Goal: Transaction & Acquisition: Purchase product/service

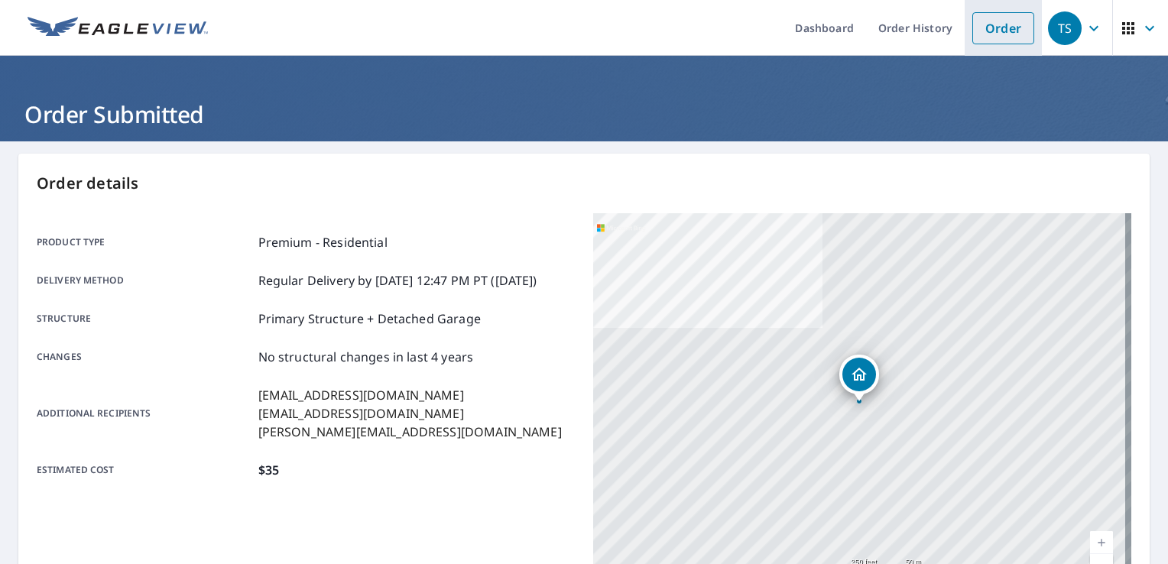
click at [979, 31] on link "Order" at bounding box center [1004, 28] width 62 height 32
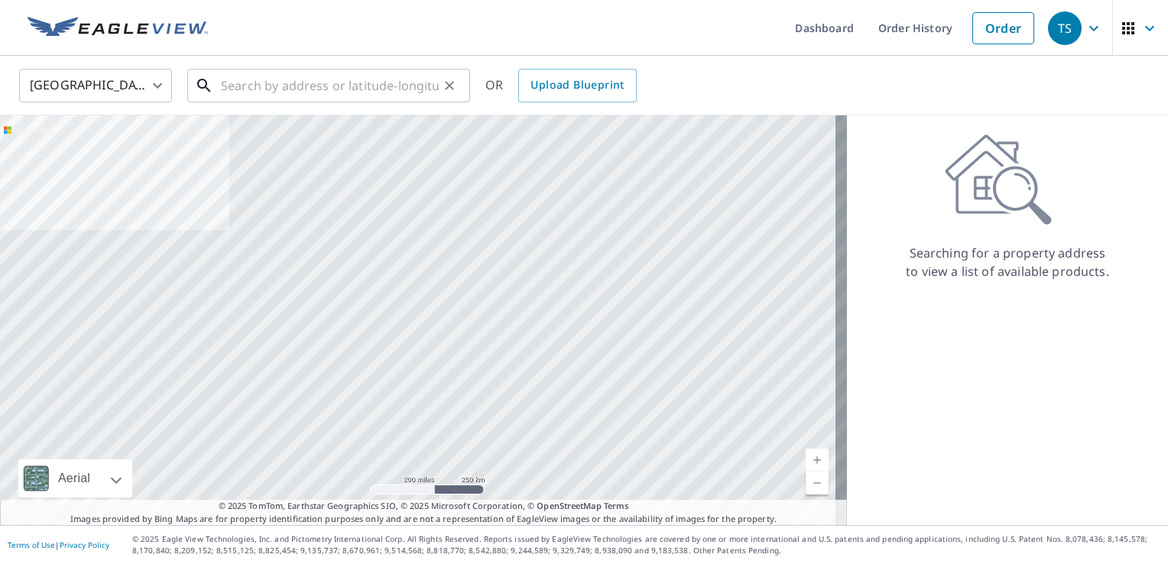
click at [331, 86] on input "text" at bounding box center [330, 85] width 218 height 43
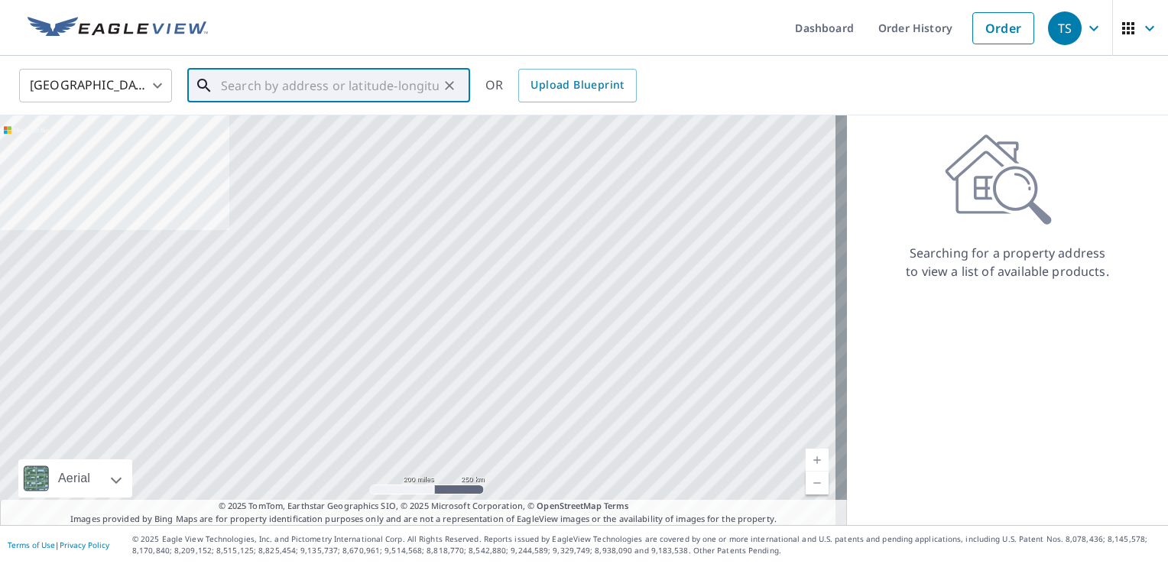
paste input "[STREET_ADDRESS]"
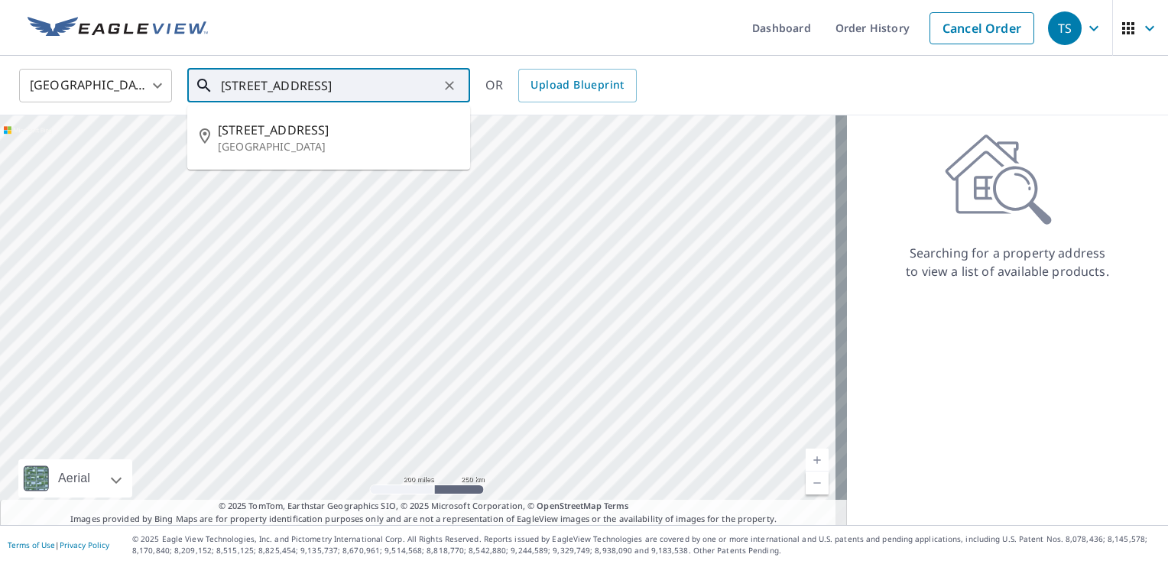
click at [350, 82] on input "[STREET_ADDRESS]" at bounding box center [330, 85] width 218 height 43
click at [328, 154] on li "[STREET_ADDRESS]" at bounding box center [328, 138] width 283 height 52
type input "[STREET_ADDRESS]"
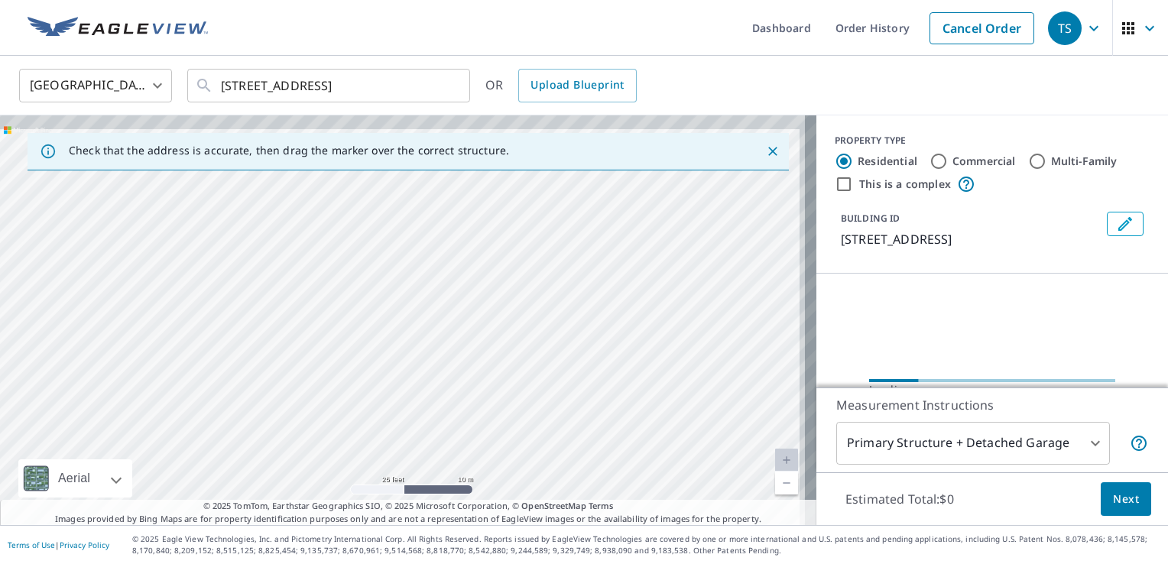
drag, startPoint x: 617, startPoint y: 265, endPoint x: 519, endPoint y: 452, distance: 211.3
click at [520, 451] on div "[STREET_ADDRESS]" at bounding box center [408, 320] width 817 height 410
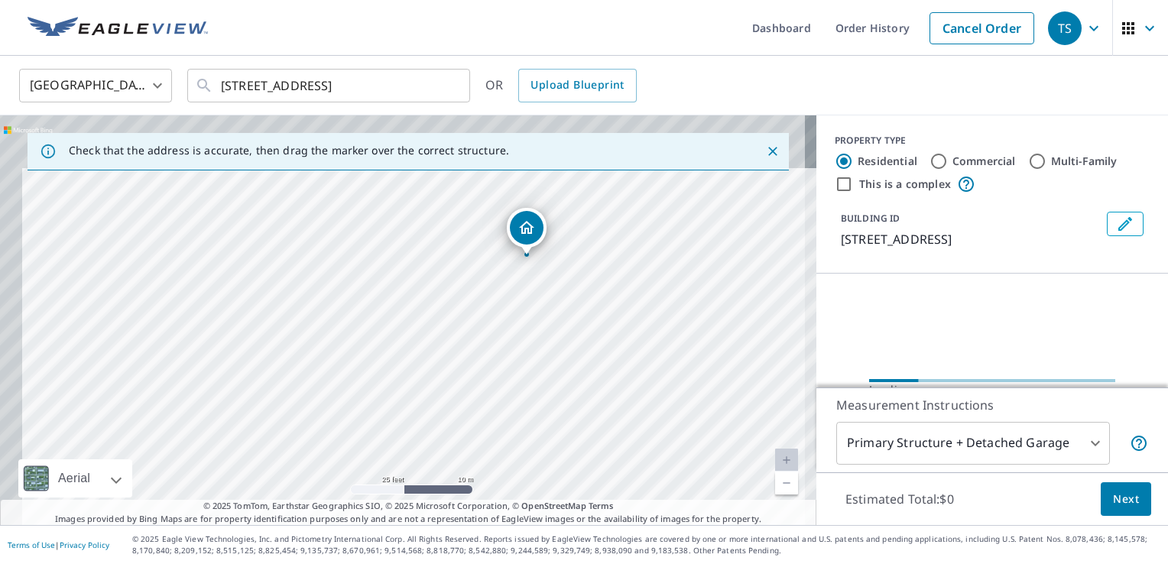
drag, startPoint x: 606, startPoint y: 274, endPoint x: 698, endPoint y: 476, distance: 221.3
click at [698, 476] on div "[STREET_ADDRESS]" at bounding box center [408, 320] width 817 height 410
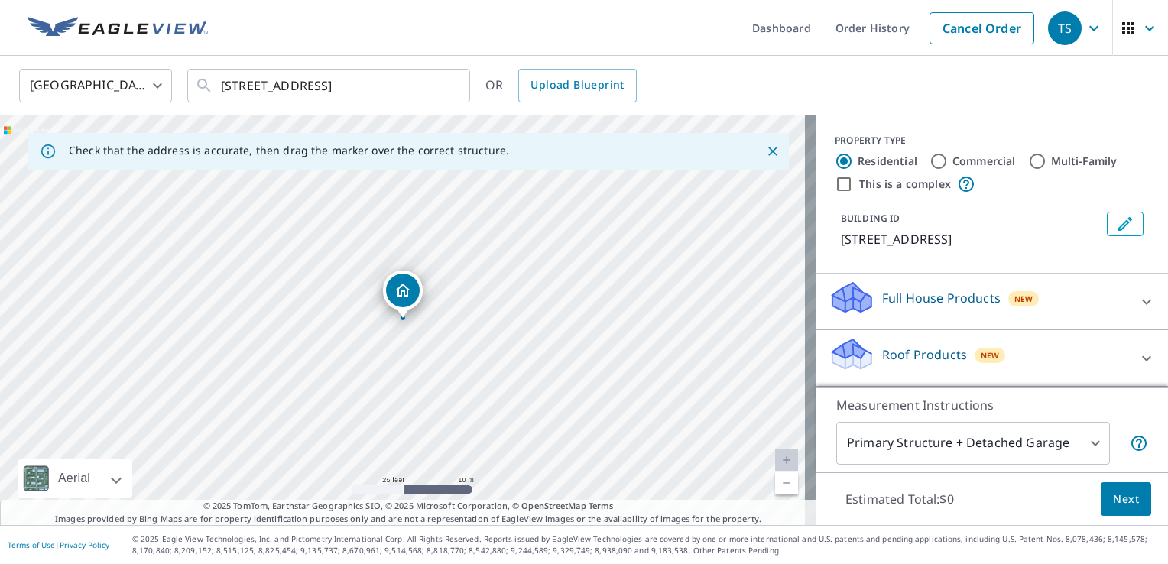
click at [396, 300] on div "Dropped pin, building 1, Residential property, 3618 W Harbor Rd Port Clinton, O…" at bounding box center [403, 291] width 34 height 34
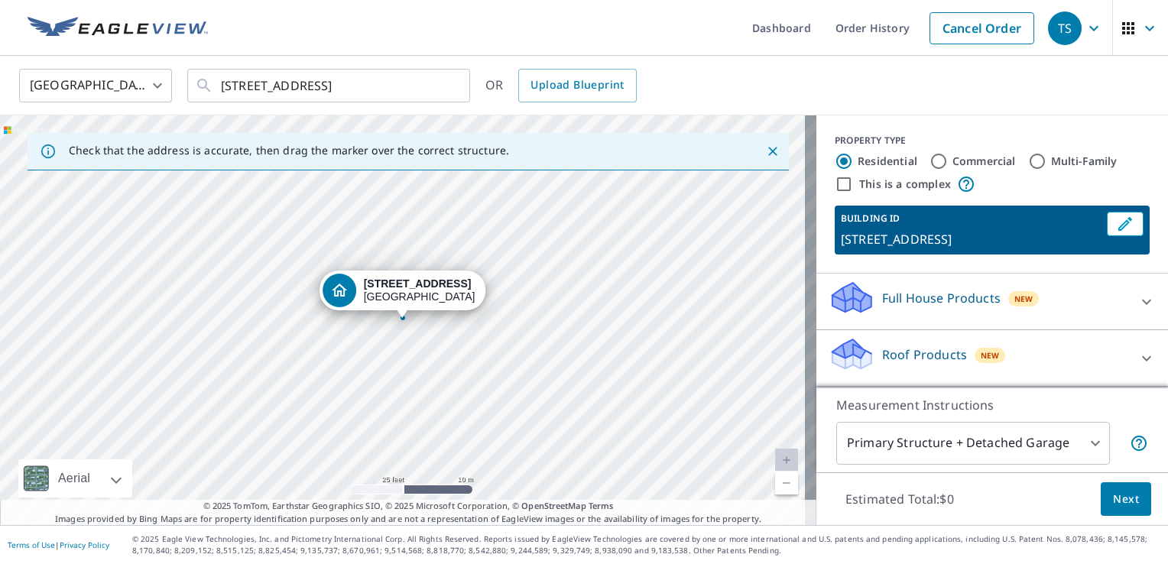
click at [911, 362] on div "Roof Products New" at bounding box center [979, 358] width 300 height 44
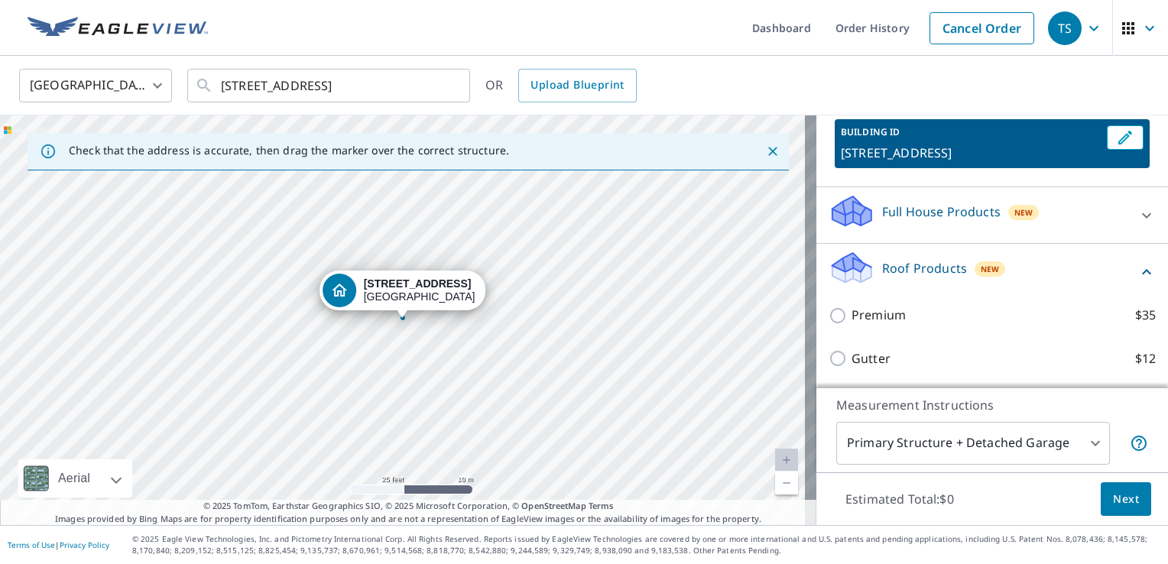
scroll to position [153, 0]
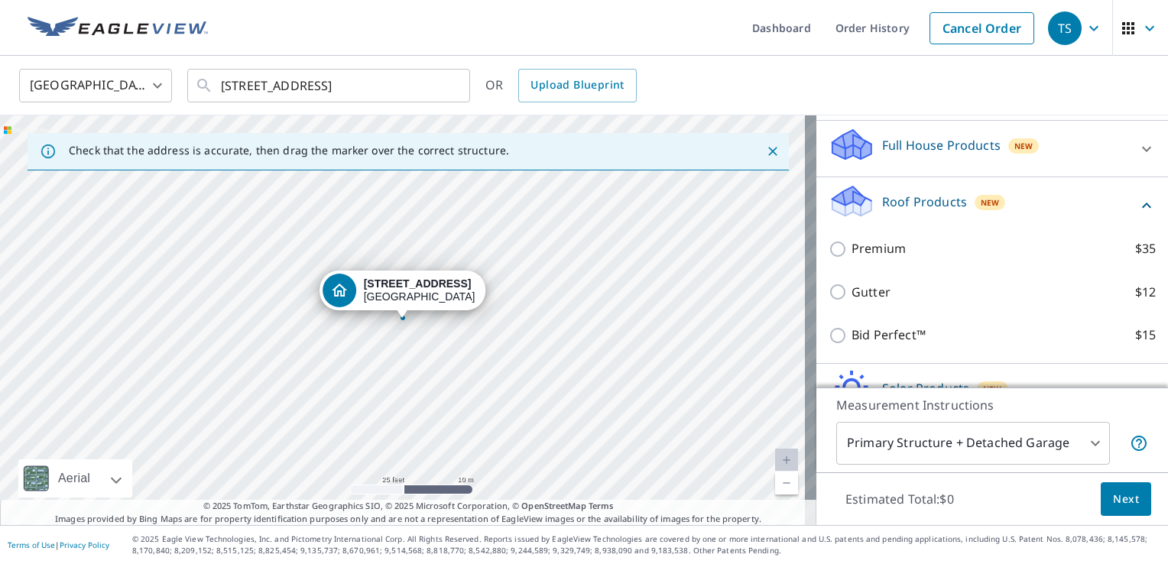
click at [865, 258] on p "Premium" at bounding box center [879, 248] width 54 height 19
click at [852, 258] on input "Premium $35" at bounding box center [840, 249] width 23 height 18
checkbox input "true"
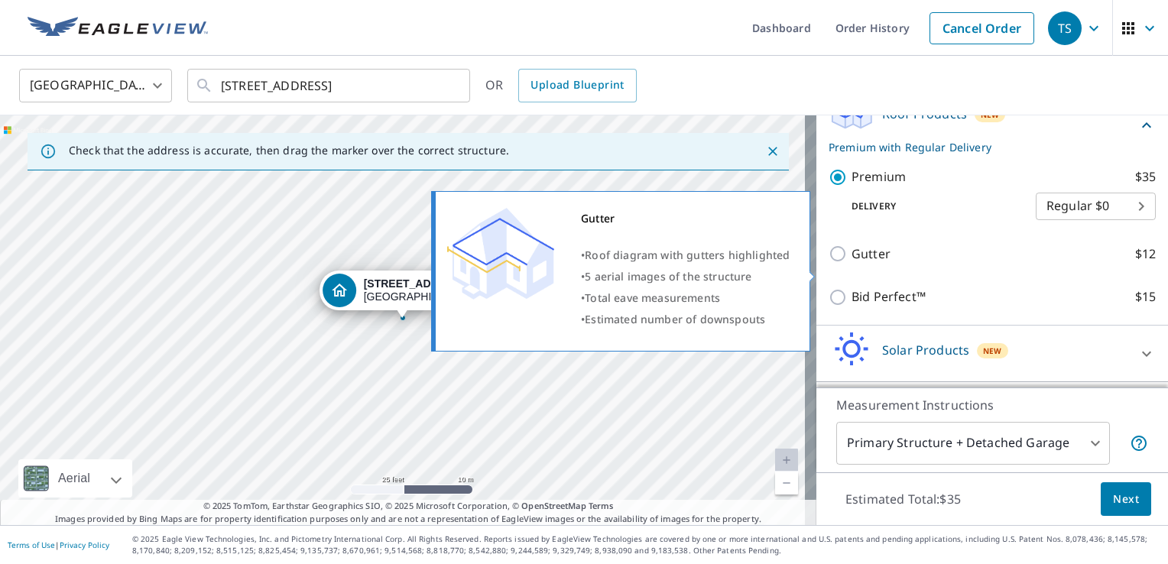
scroll to position [306, 0]
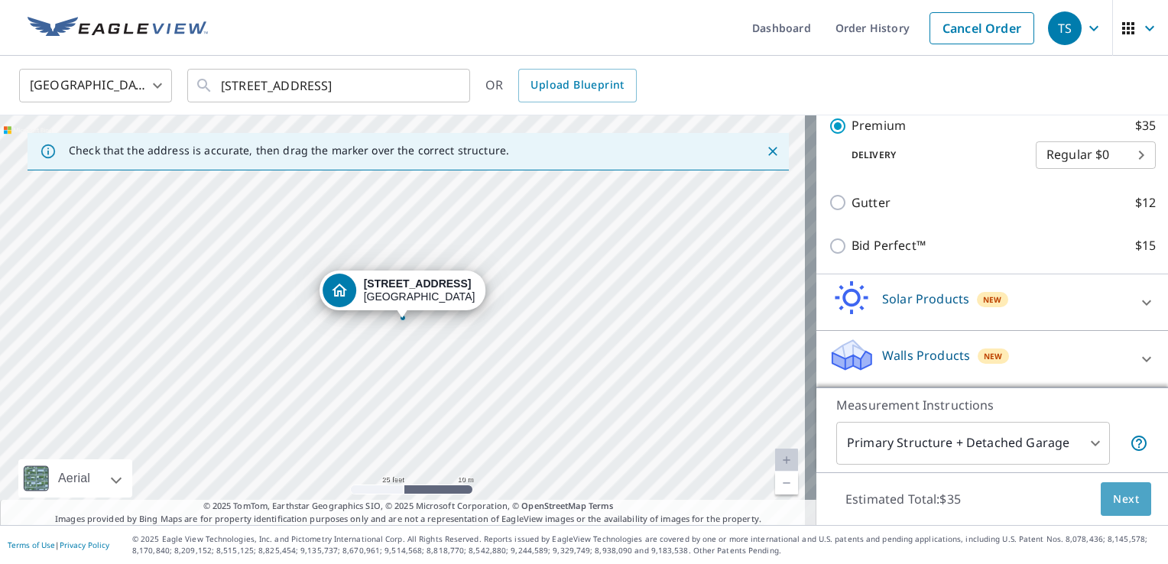
click at [1113, 501] on span "Next" at bounding box center [1126, 499] width 26 height 19
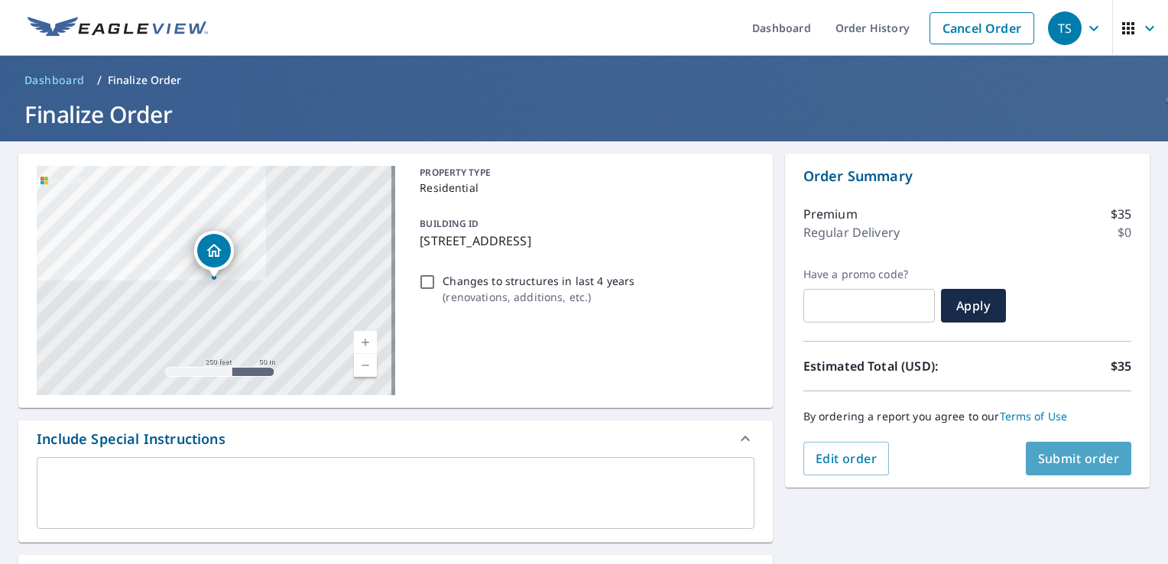
click at [1052, 454] on span "Submit order" at bounding box center [1079, 458] width 82 height 17
checkbox input "true"
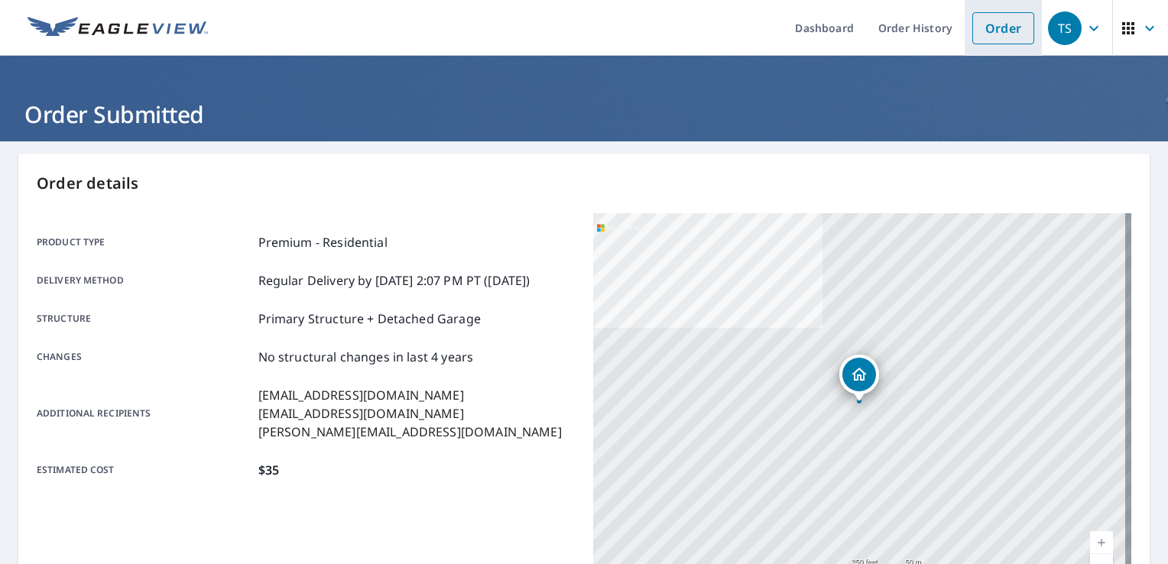
click at [989, 33] on link "Order" at bounding box center [1004, 28] width 62 height 32
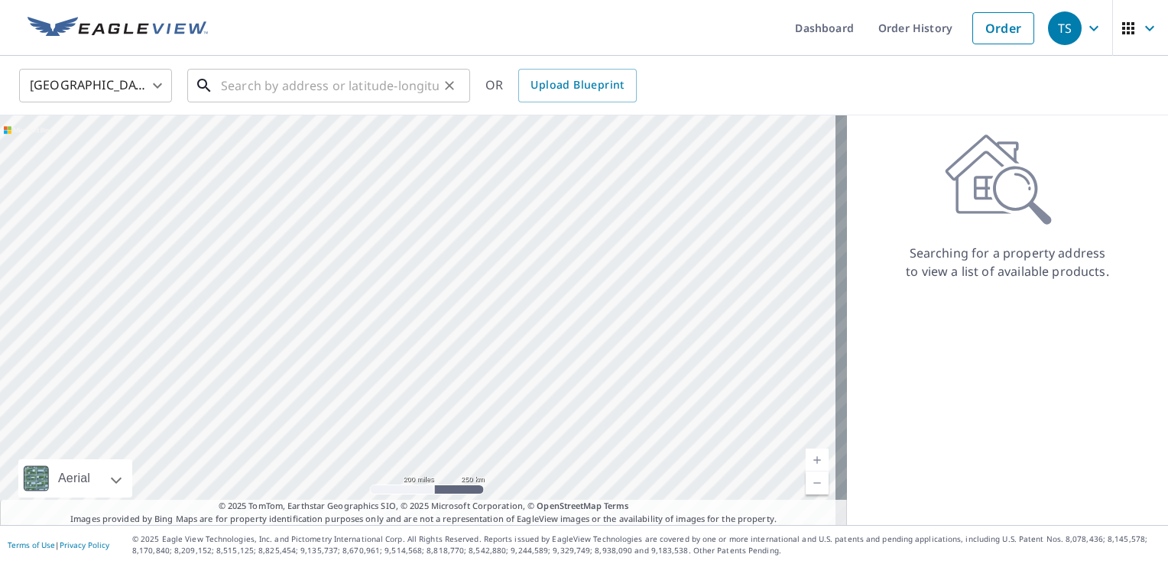
click at [349, 84] on input "text" at bounding box center [330, 85] width 218 height 43
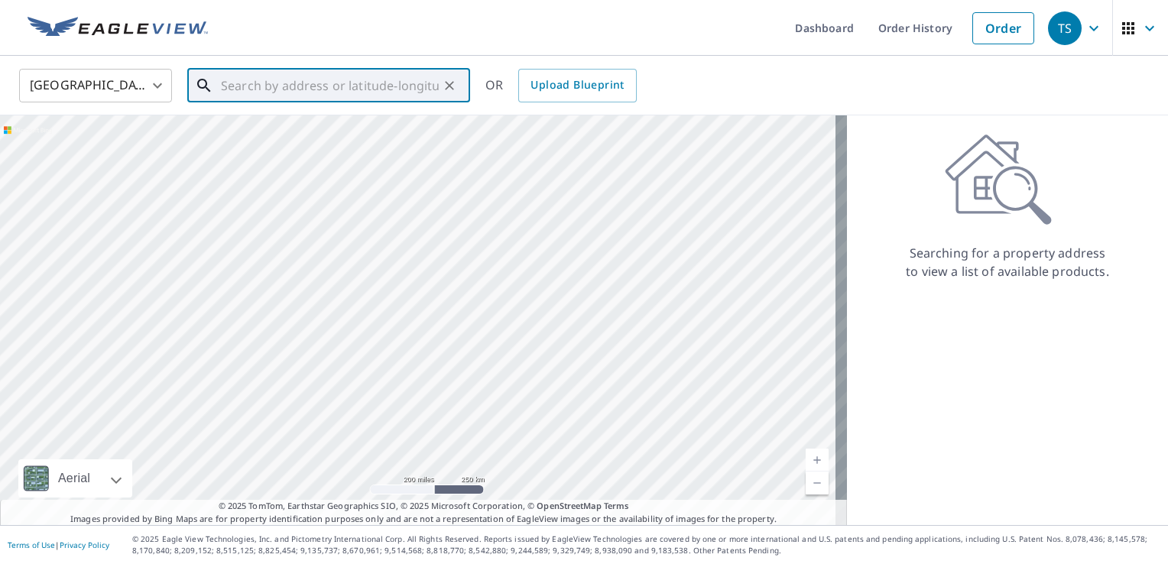
paste input "[STREET_ADDRESS][PERSON_NAME]"
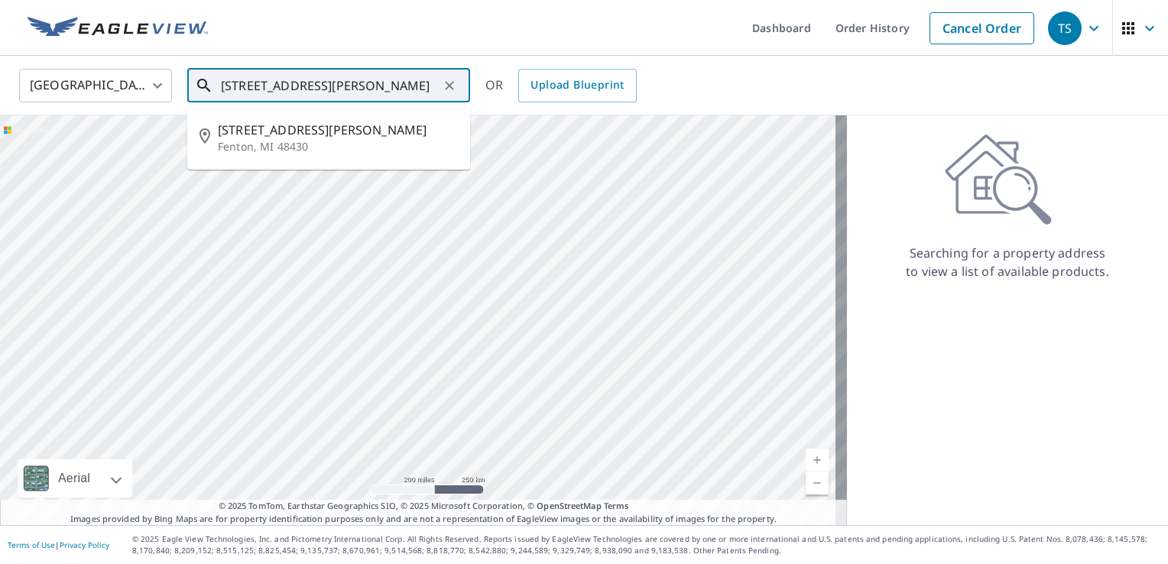
click at [392, 92] on input "[STREET_ADDRESS][PERSON_NAME]" at bounding box center [330, 85] width 218 height 43
click at [352, 153] on p "Fenton, MI 48430" at bounding box center [338, 146] width 240 height 15
type input "[STREET_ADDRESS][PERSON_NAME][PERSON_NAME]"
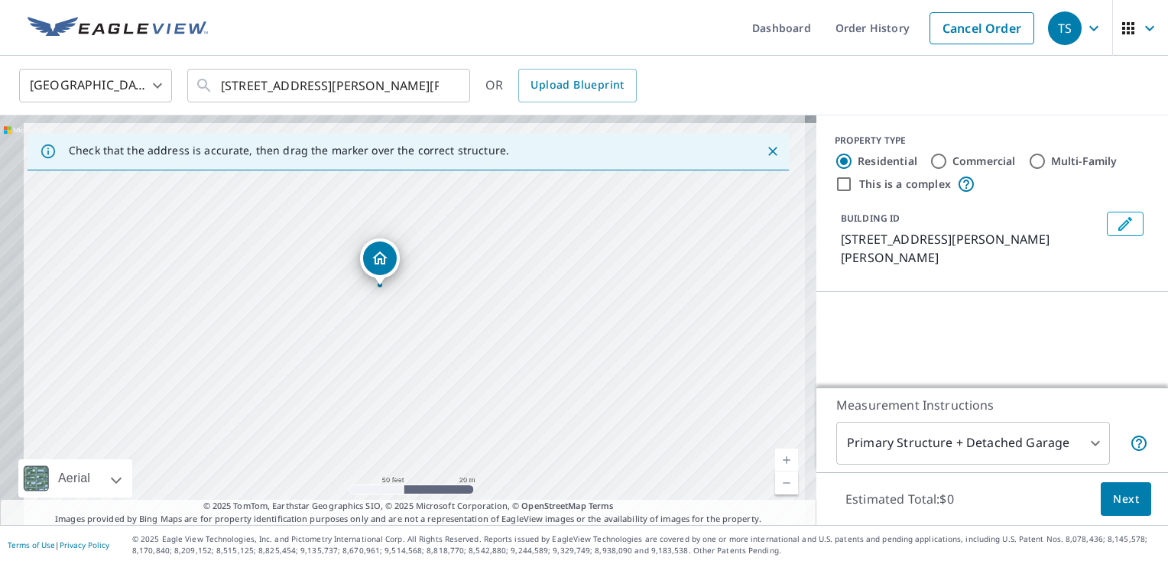
drag, startPoint x: 346, startPoint y: 248, endPoint x: 428, endPoint y: 294, distance: 94.5
click at [428, 294] on div "[STREET_ADDRESS][PERSON_NAME][PERSON_NAME]" at bounding box center [408, 320] width 817 height 410
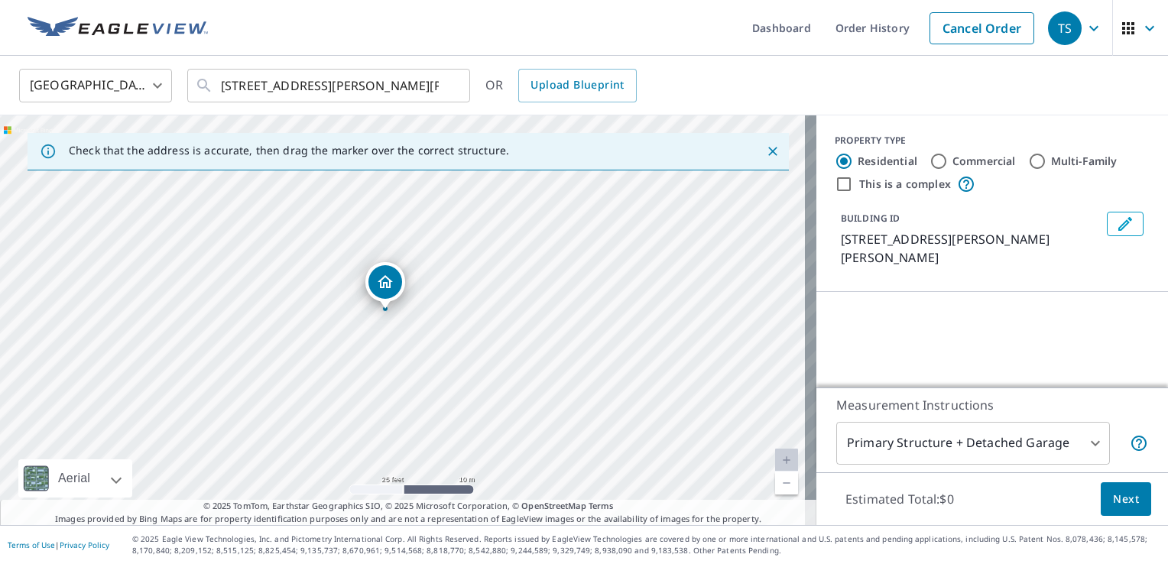
drag, startPoint x: 403, startPoint y: 286, endPoint x: 468, endPoint y: 322, distance: 74.3
click at [468, 322] on div "[STREET_ADDRESS][PERSON_NAME][PERSON_NAME]" at bounding box center [408, 320] width 817 height 410
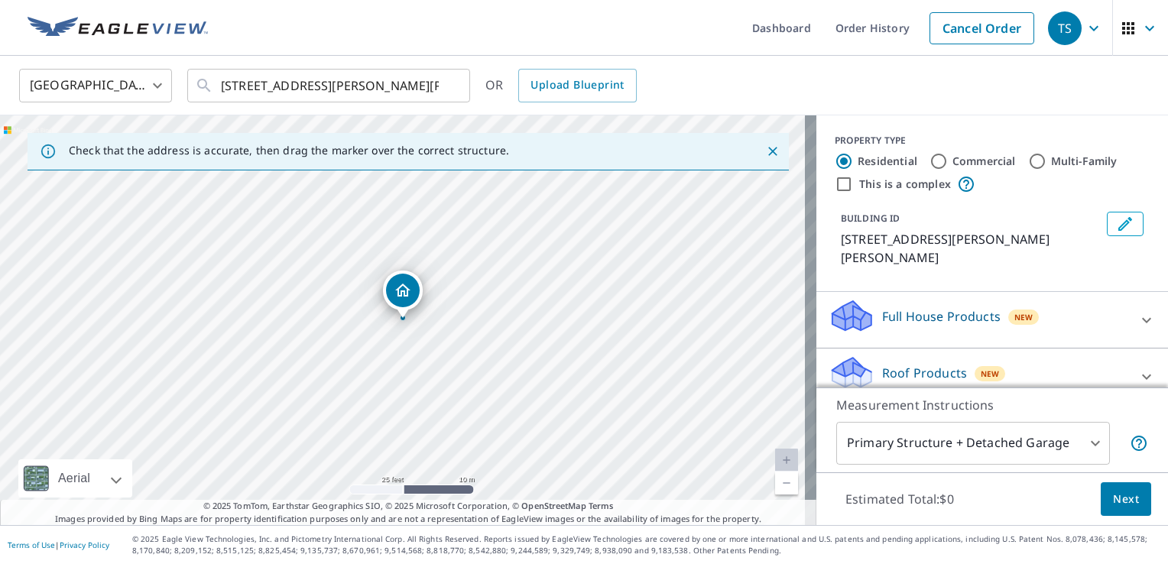
click at [397, 289] on icon "Dropped pin, building 1, Residential property, 899 Andover Woods Dr Fenton, MI …" at bounding box center [402, 290] width 15 height 13
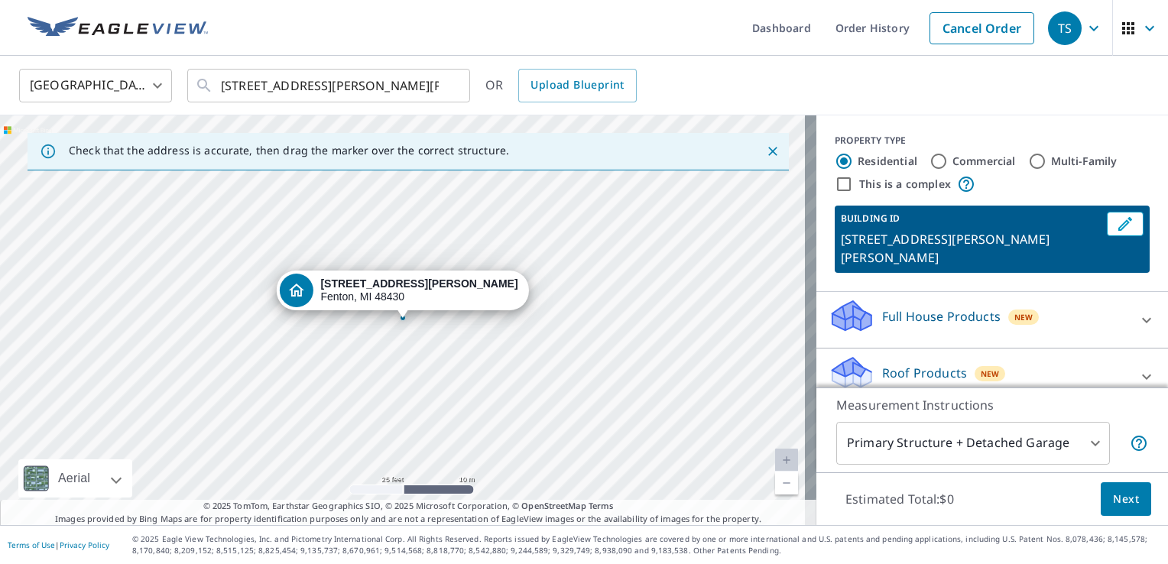
click at [918, 364] on p "Roof Products" at bounding box center [924, 373] width 85 height 18
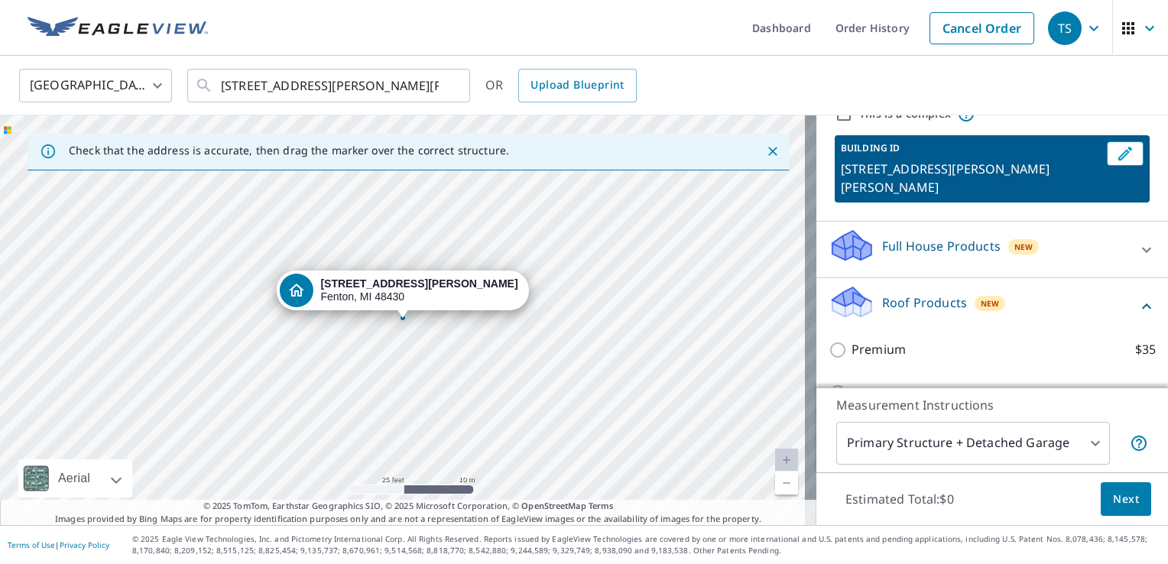
scroll to position [153, 0]
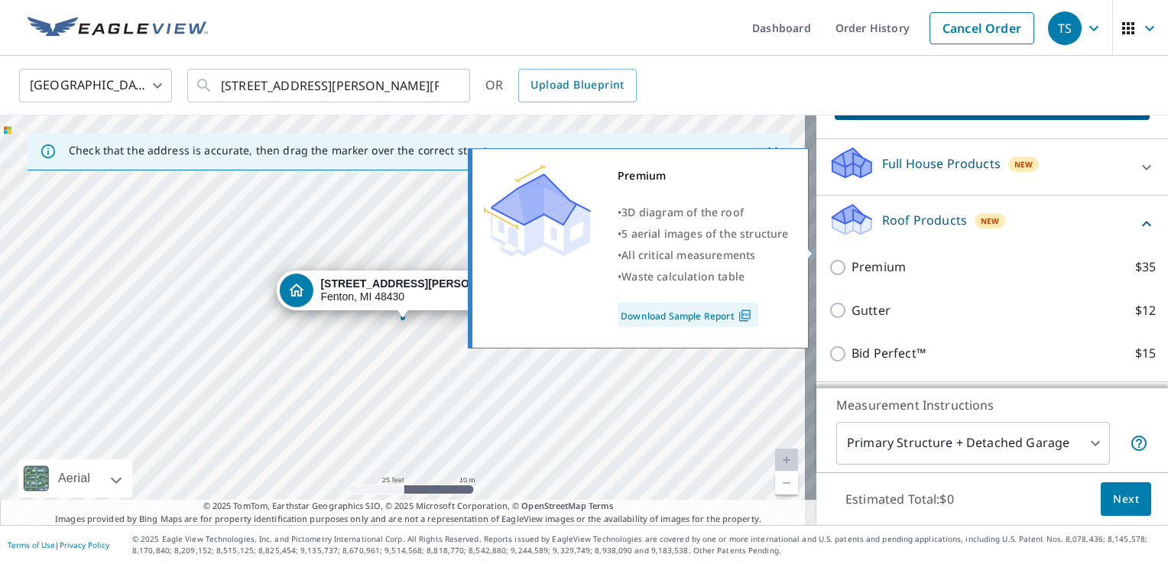
click at [881, 258] on p "Premium" at bounding box center [879, 267] width 54 height 19
click at [852, 258] on input "Premium $35" at bounding box center [840, 267] width 23 height 18
checkbox input "true"
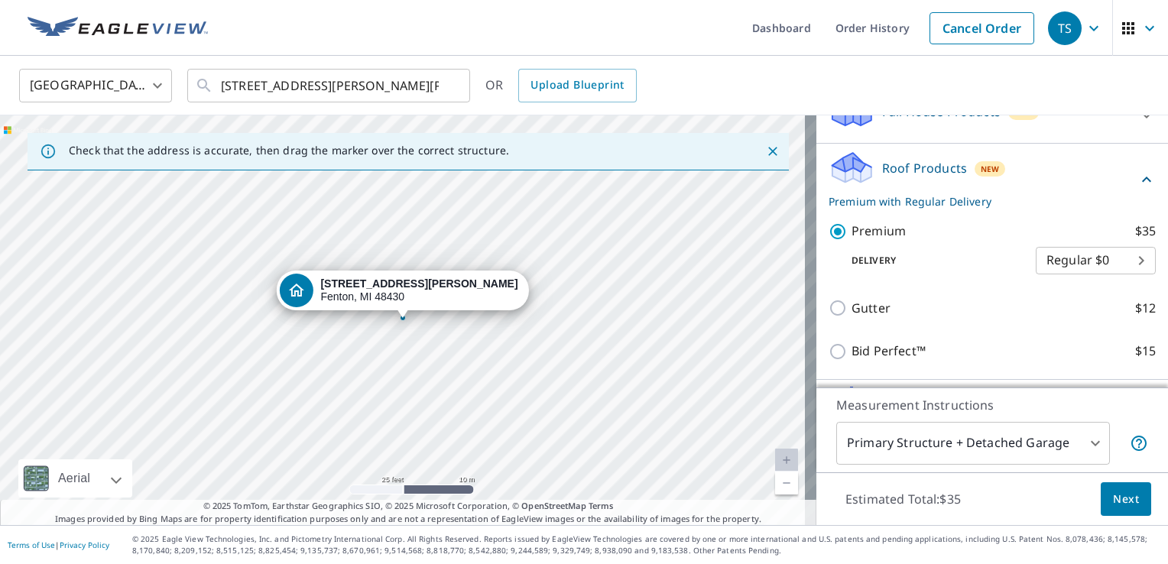
scroll to position [229, 0]
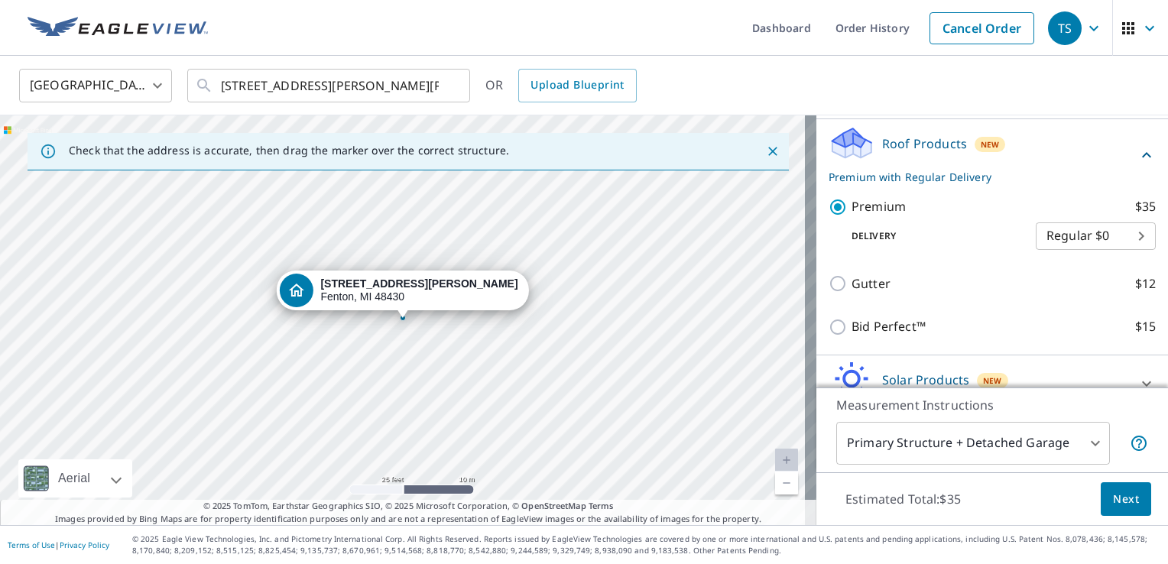
click at [1113, 501] on span "Next" at bounding box center [1126, 499] width 26 height 19
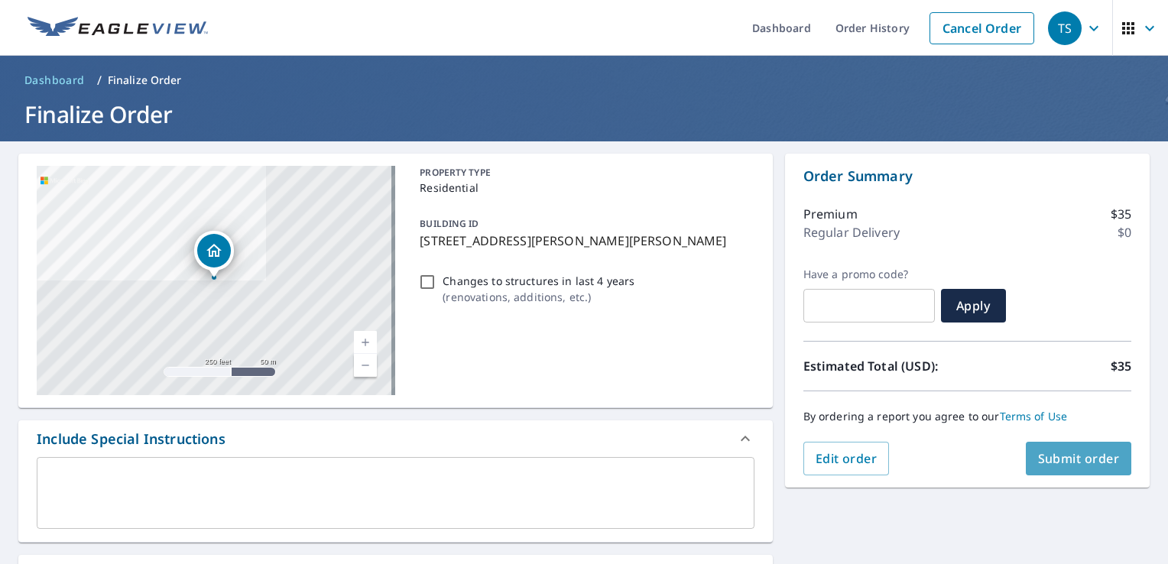
click at [1051, 456] on span "Submit order" at bounding box center [1079, 458] width 82 height 17
checkbox input "true"
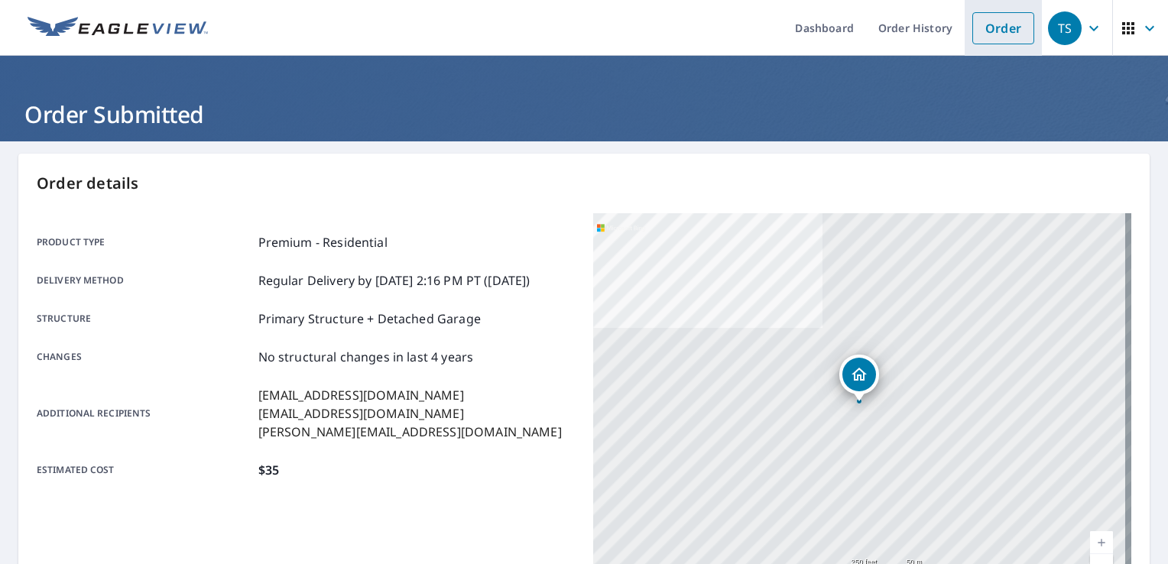
click at [973, 23] on link "Order" at bounding box center [1004, 28] width 62 height 32
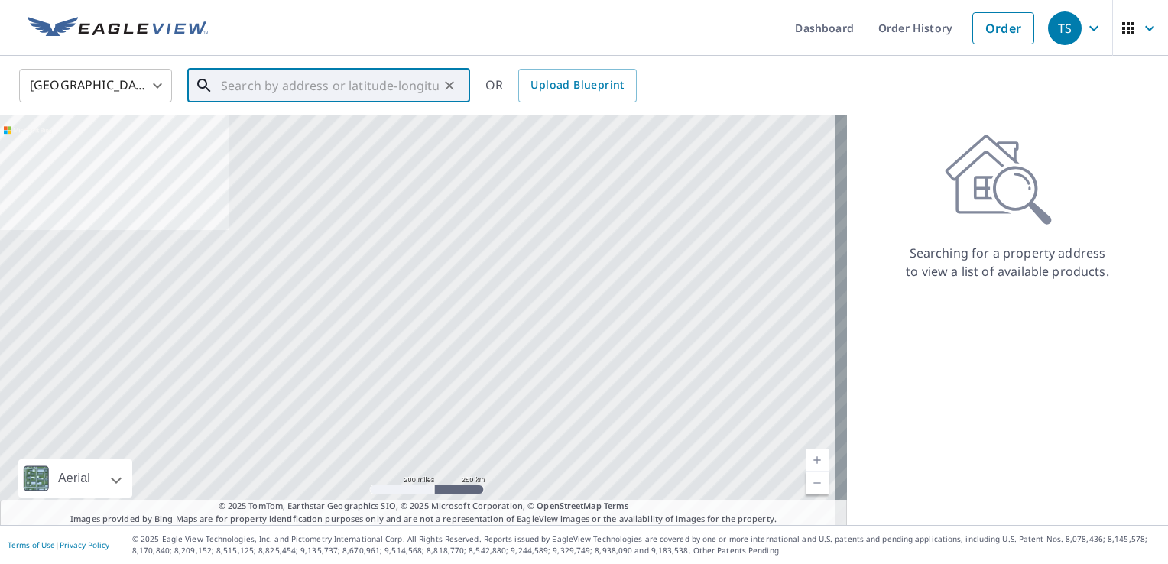
click at [336, 70] on input "text" at bounding box center [330, 85] width 218 height 43
paste input "[STREET_ADDRESS]"
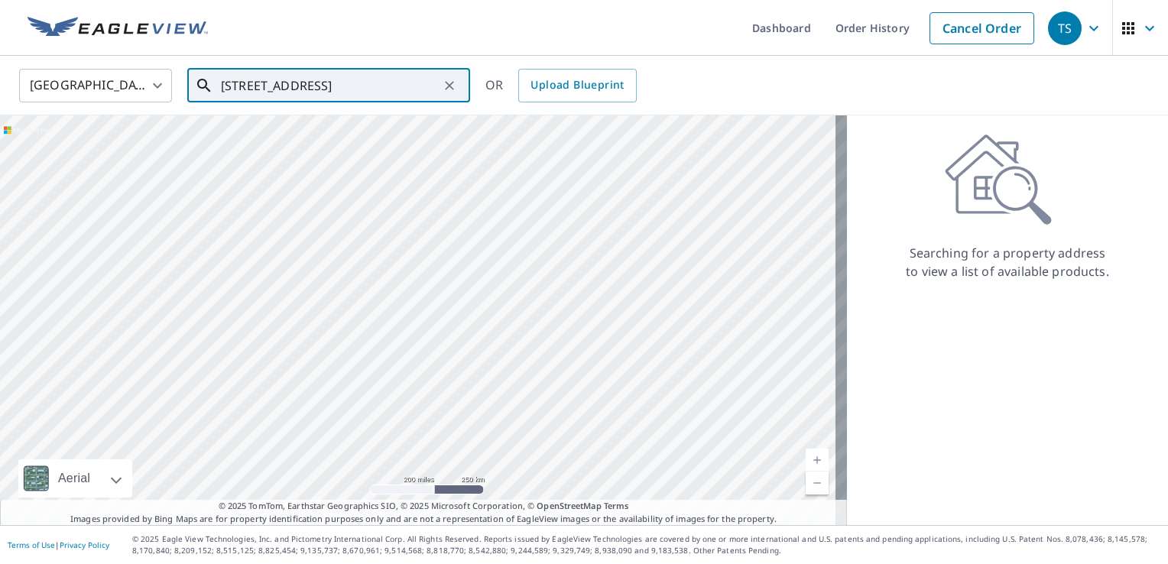
click at [346, 88] on input "[STREET_ADDRESS]" at bounding box center [330, 85] width 218 height 43
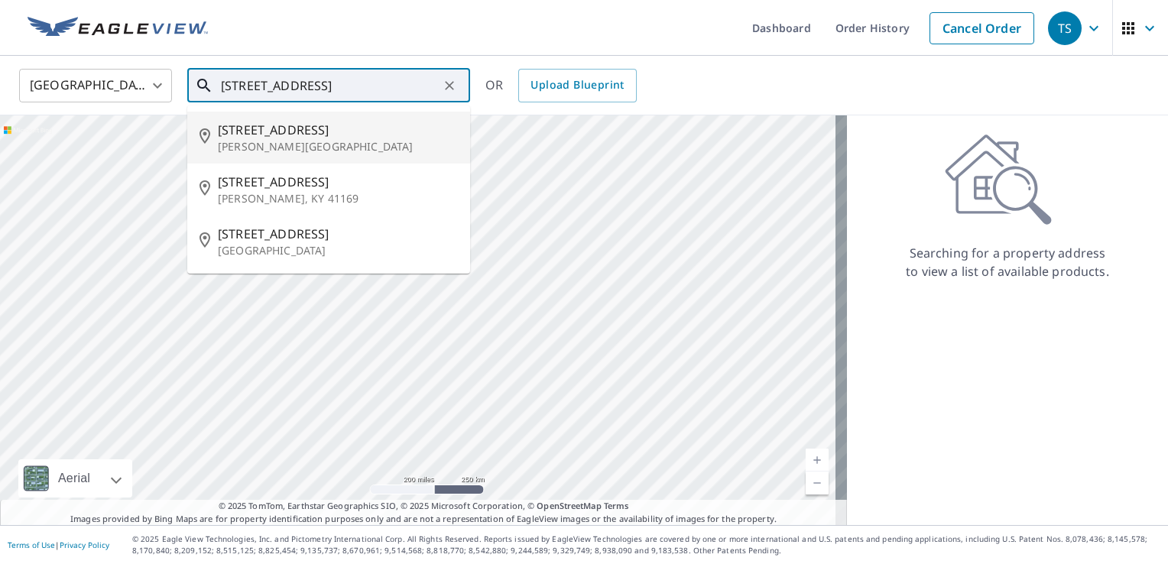
click at [342, 145] on p "[PERSON_NAME][GEOGRAPHIC_DATA]" at bounding box center [338, 146] width 240 height 15
type input "[STREET_ADDRESS][PERSON_NAME]"
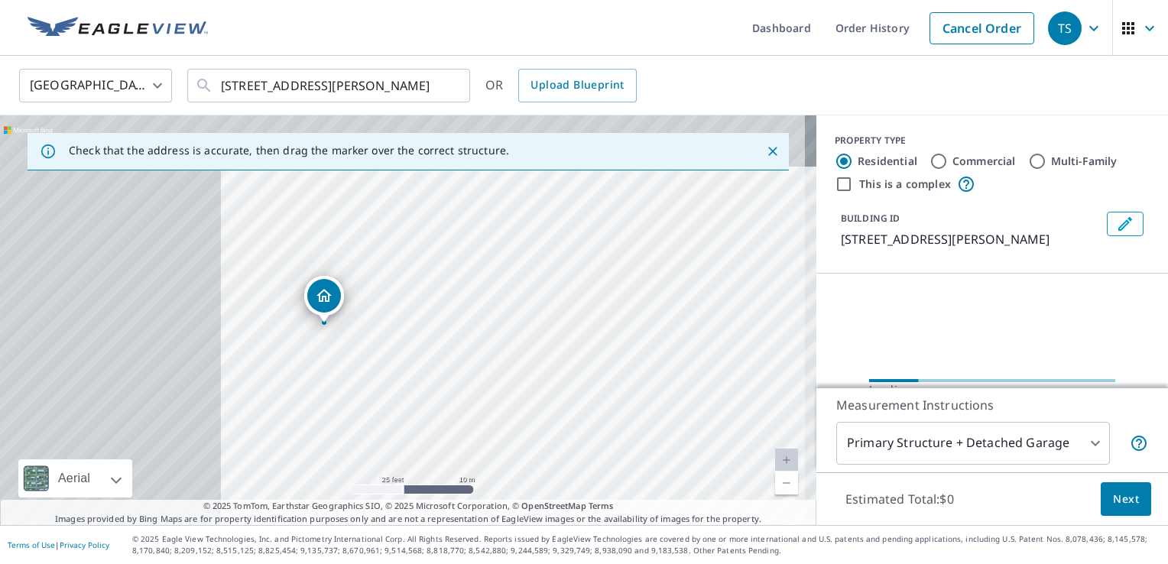
drag, startPoint x: 248, startPoint y: 261, endPoint x: 619, endPoint y: 344, distance: 380.6
click at [619, 344] on div "[STREET_ADDRESS][PERSON_NAME]" at bounding box center [408, 320] width 817 height 410
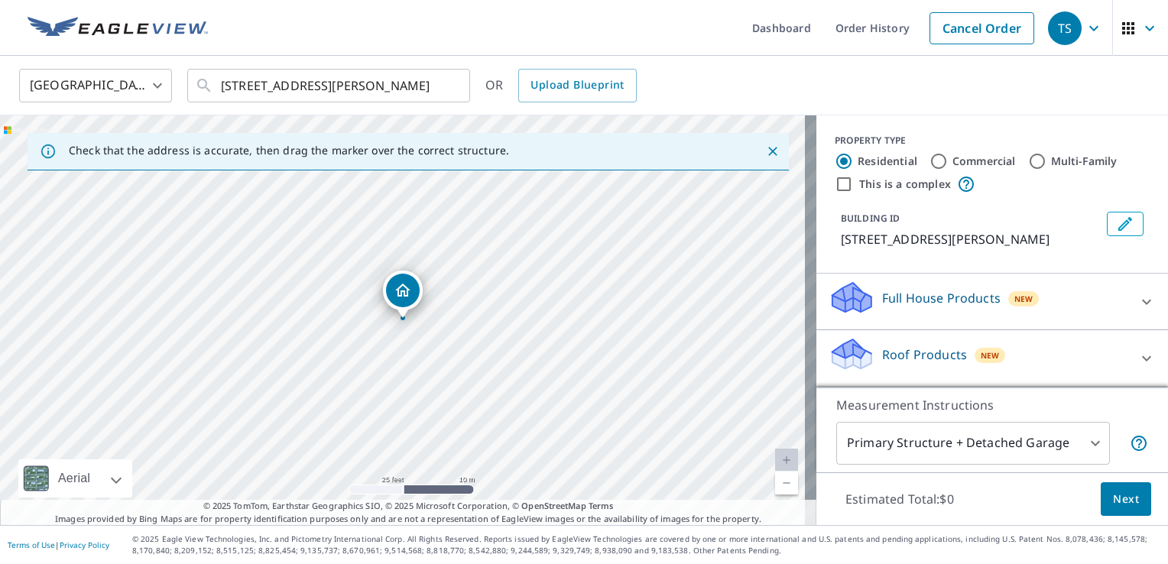
click at [398, 300] on div "Dropped pin, building 1, Residential property, 1356 Hillsdale Dr Davison, MI 48…" at bounding box center [403, 291] width 34 height 34
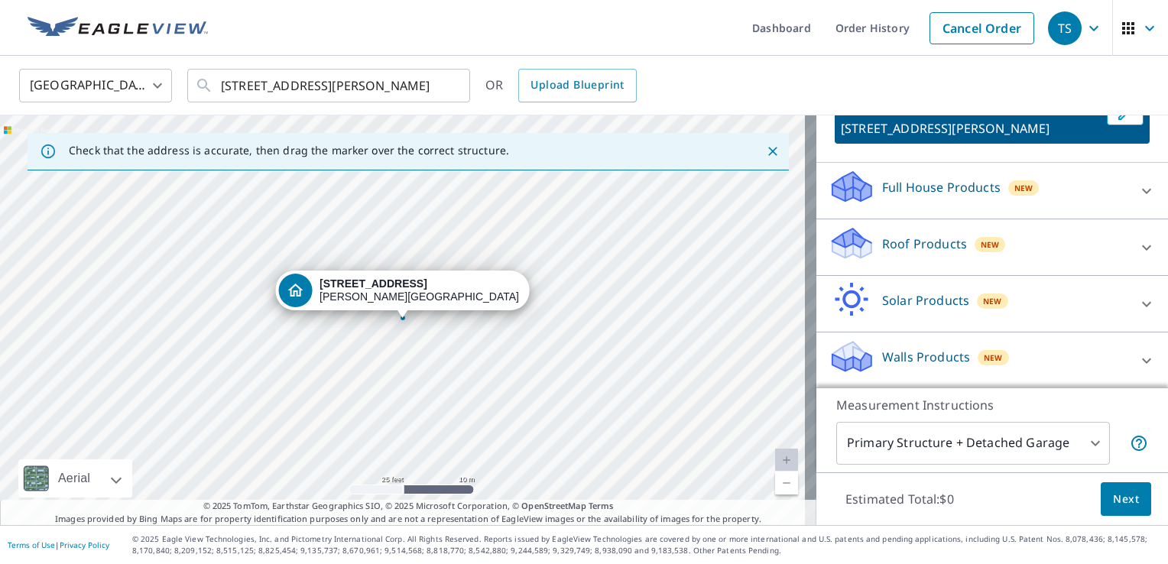
click at [925, 242] on p "Roof Products" at bounding box center [924, 244] width 85 height 18
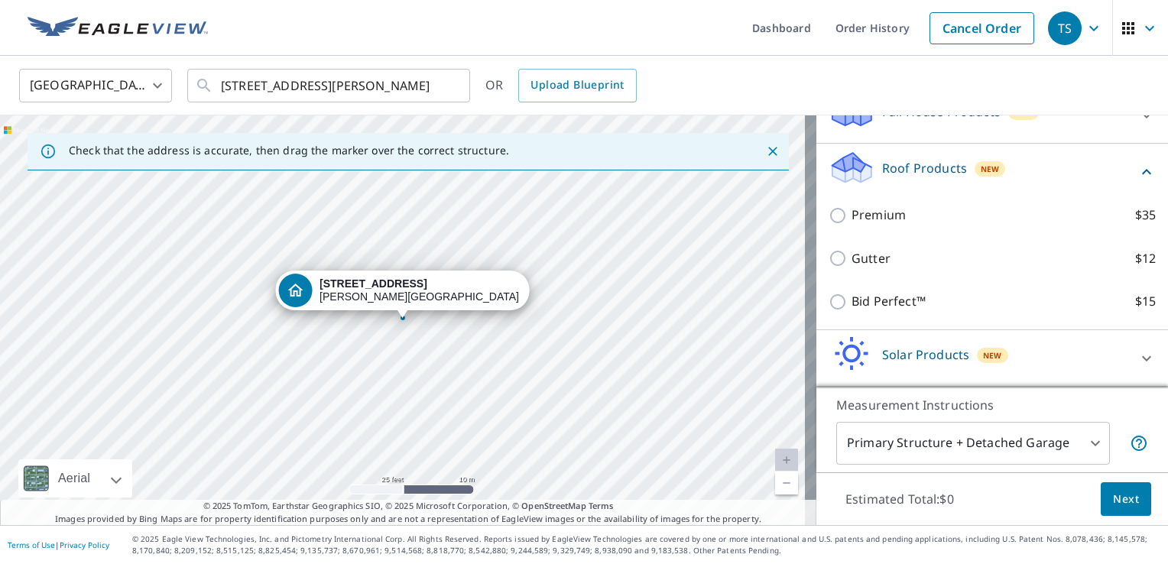
scroll to position [187, 0]
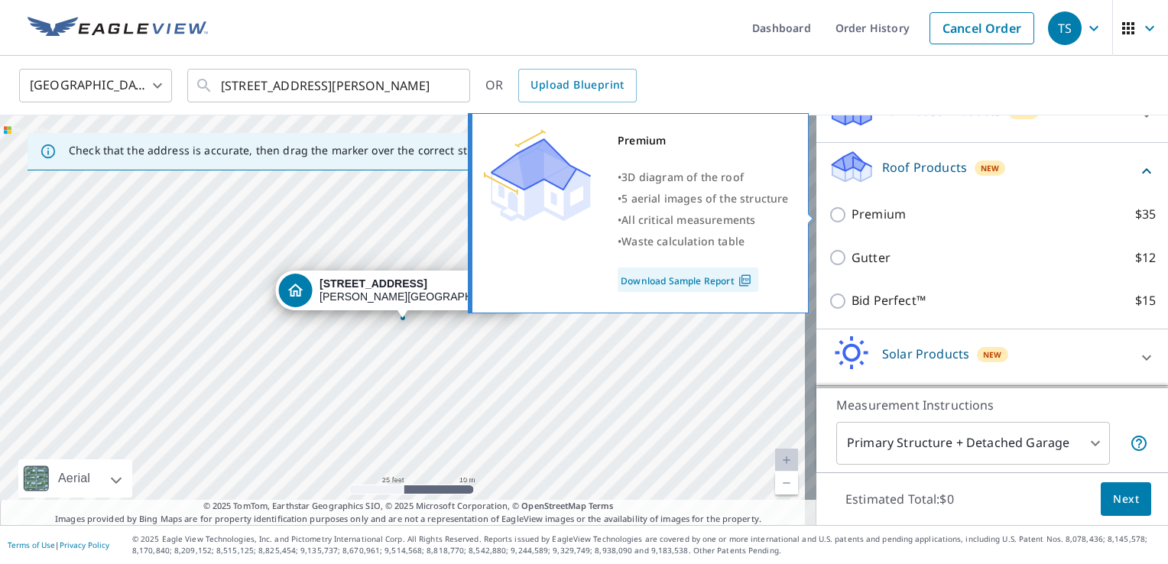
click at [863, 220] on p "Premium" at bounding box center [879, 214] width 54 height 19
click at [852, 220] on input "Premium $35" at bounding box center [840, 215] width 23 height 18
checkbox input "true"
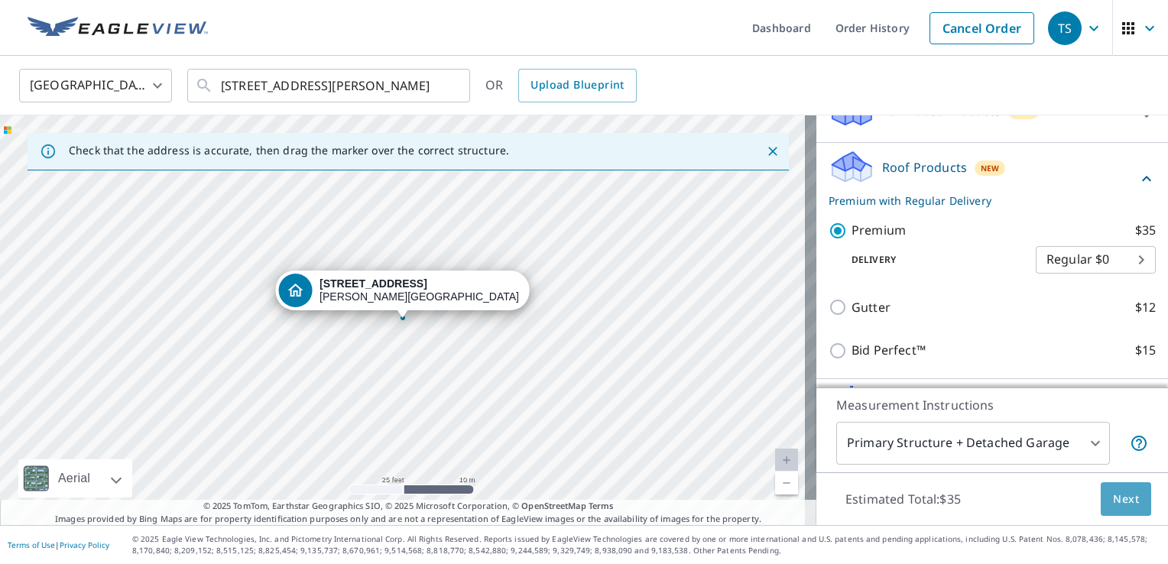
click at [1102, 505] on button "Next" at bounding box center [1126, 499] width 50 height 34
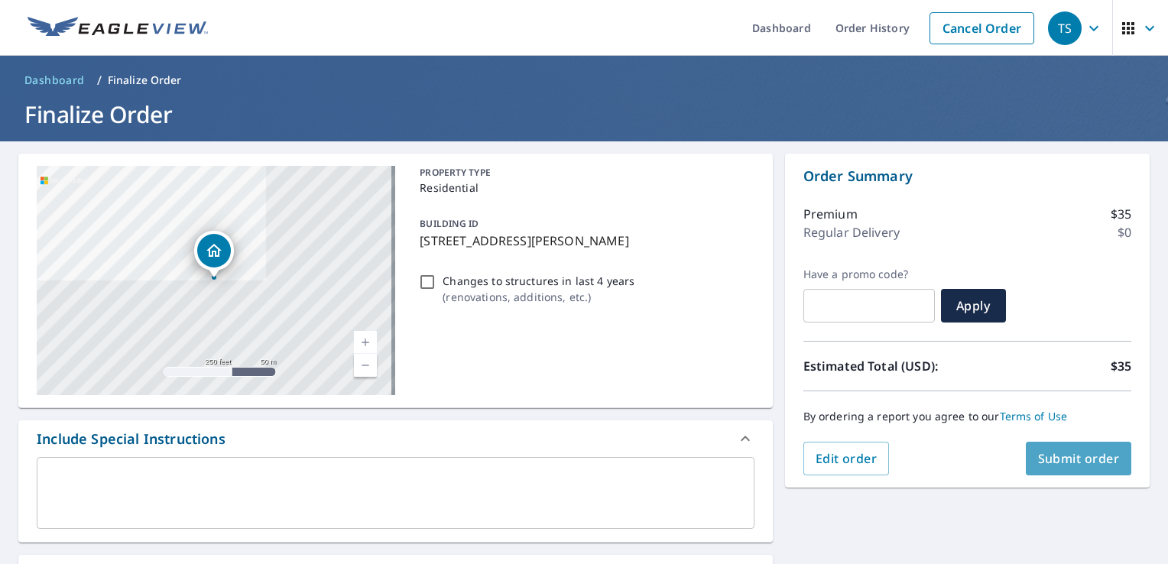
click at [1080, 456] on span "Submit order" at bounding box center [1079, 458] width 82 height 17
checkbox input "true"
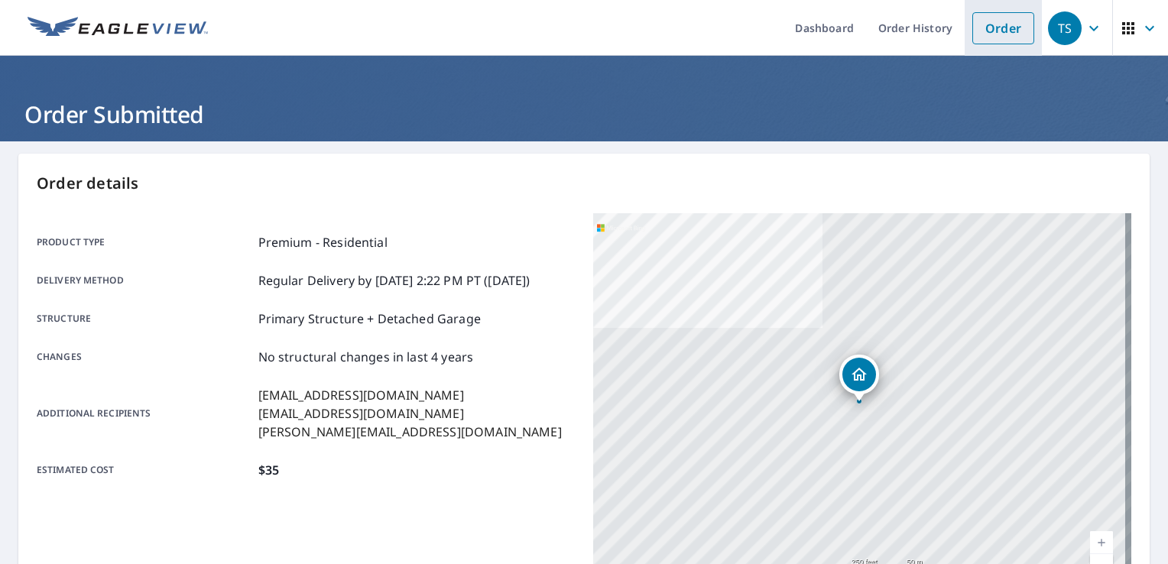
click at [995, 37] on link "Order" at bounding box center [1004, 28] width 62 height 32
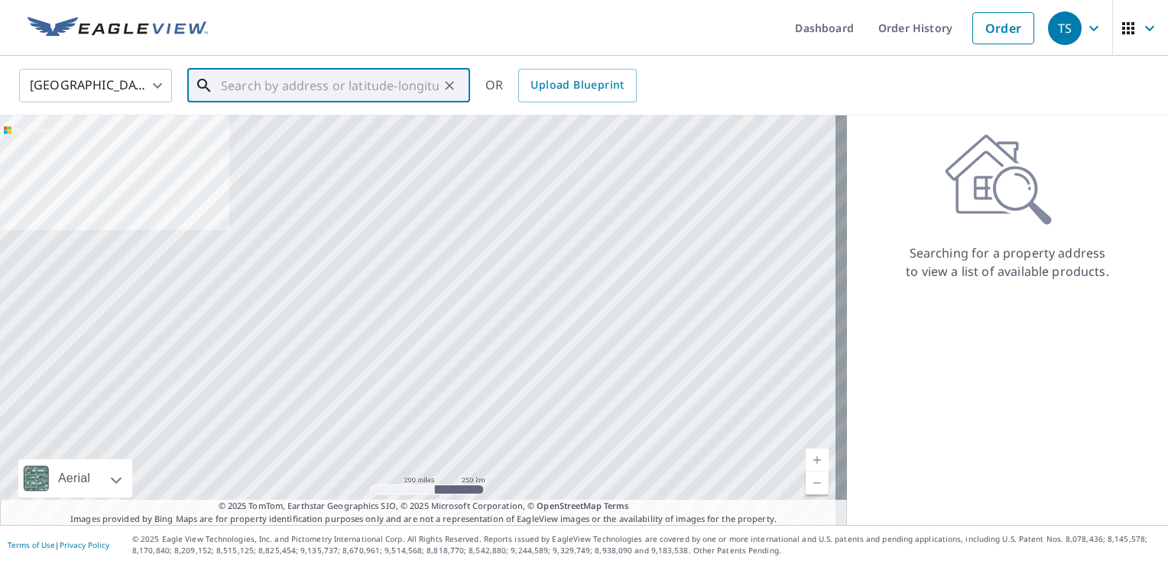
click at [318, 84] on input "text" at bounding box center [330, 85] width 218 height 43
paste input "[STREET_ADDRESS]"
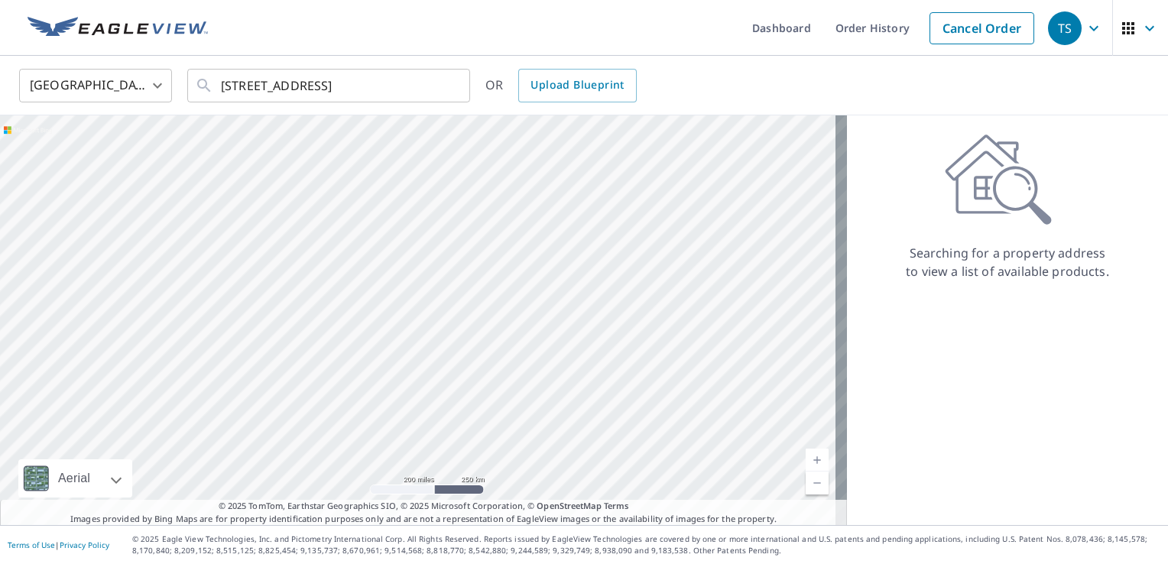
click at [335, 60] on div "[GEOGRAPHIC_DATA] [GEOGRAPHIC_DATA] ​ [STREET_ADDRESS] ​ OR Upload Blueprint" at bounding box center [584, 86] width 1168 height 60
click at [292, 94] on input "[STREET_ADDRESS]" at bounding box center [330, 85] width 218 height 43
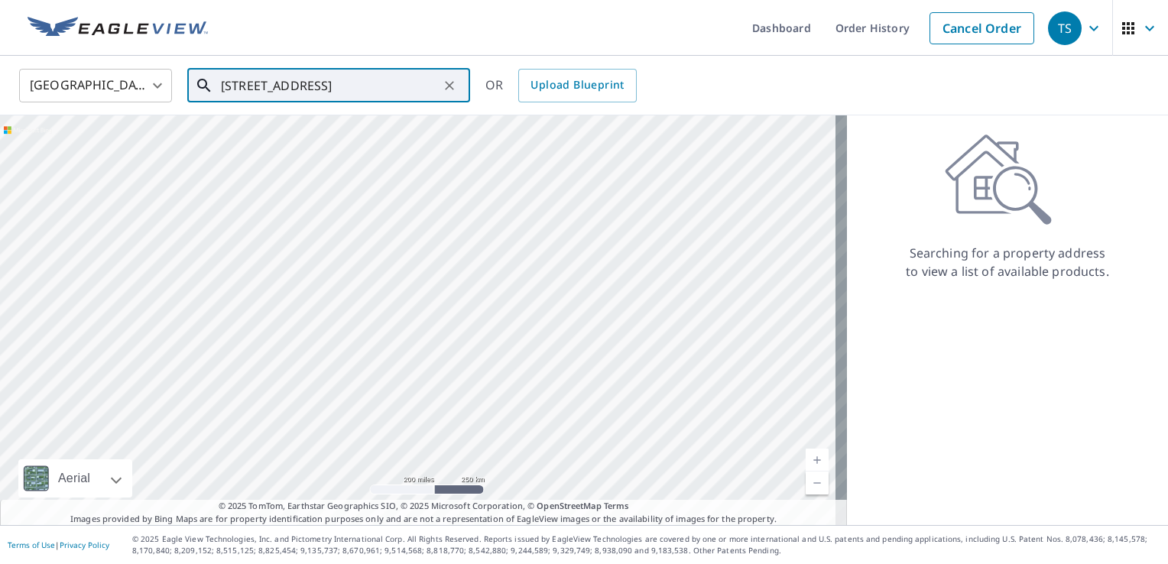
click at [377, 93] on input "[STREET_ADDRESS]" at bounding box center [330, 85] width 218 height 43
click at [312, 138] on span "[STREET_ADDRESS]" at bounding box center [338, 130] width 240 height 18
type input "[STREET_ADDRESS]"
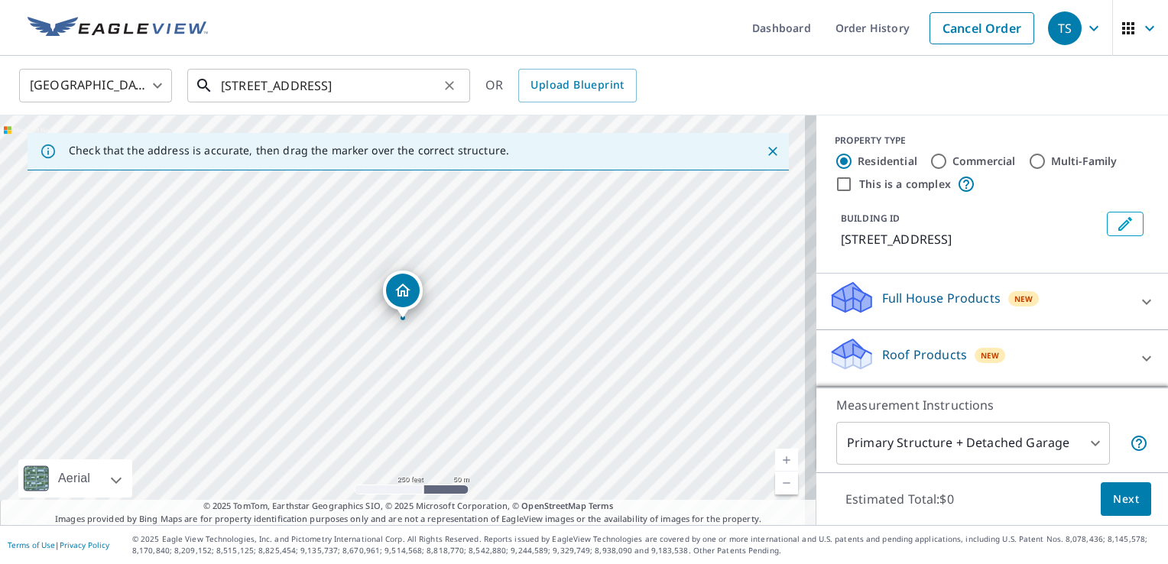
click at [359, 71] on input "[STREET_ADDRESS]" at bounding box center [330, 85] width 218 height 43
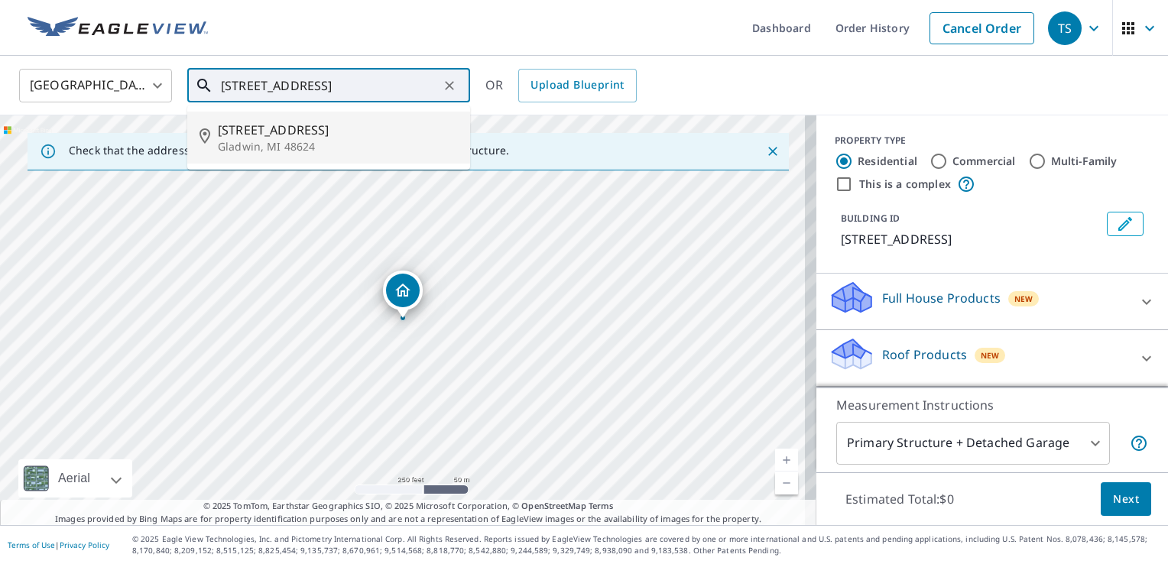
click at [258, 151] on p "Gladwin, MI 48624" at bounding box center [338, 146] width 240 height 15
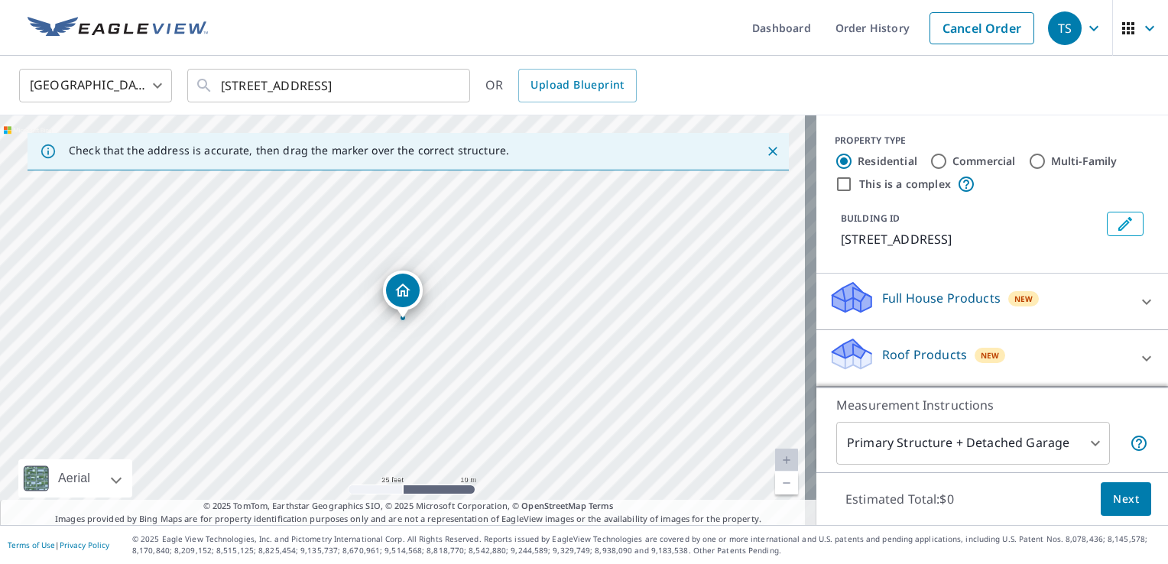
click at [405, 298] on icon "Dropped pin, building 1, Residential property, 807 W 2nd St Gladwin, MI 48624" at bounding box center [403, 290] width 18 height 18
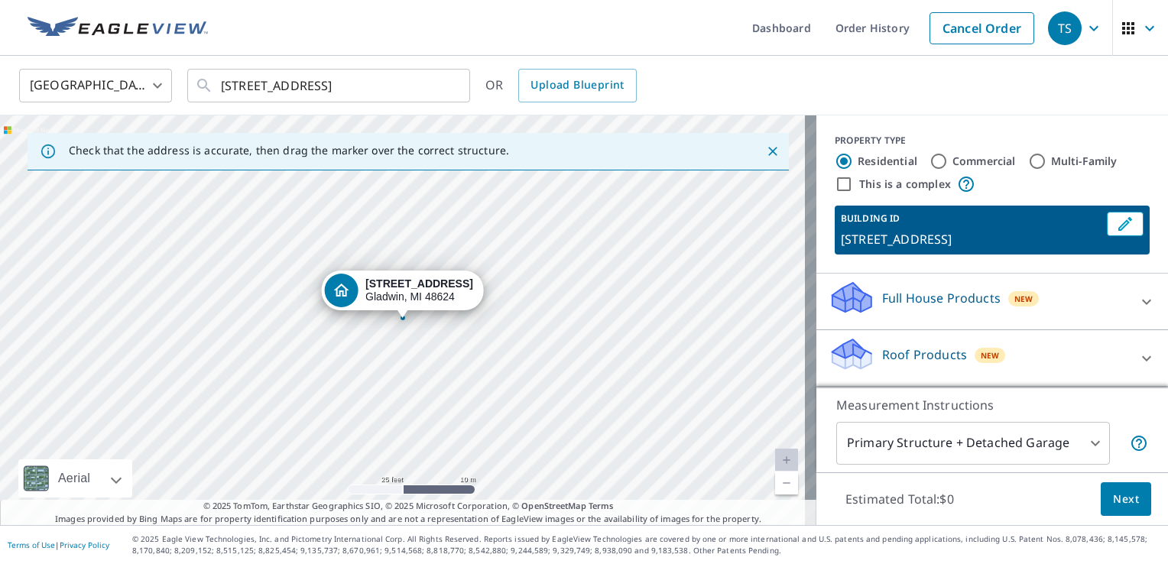
click at [902, 352] on p "Roof Products" at bounding box center [924, 355] width 85 height 18
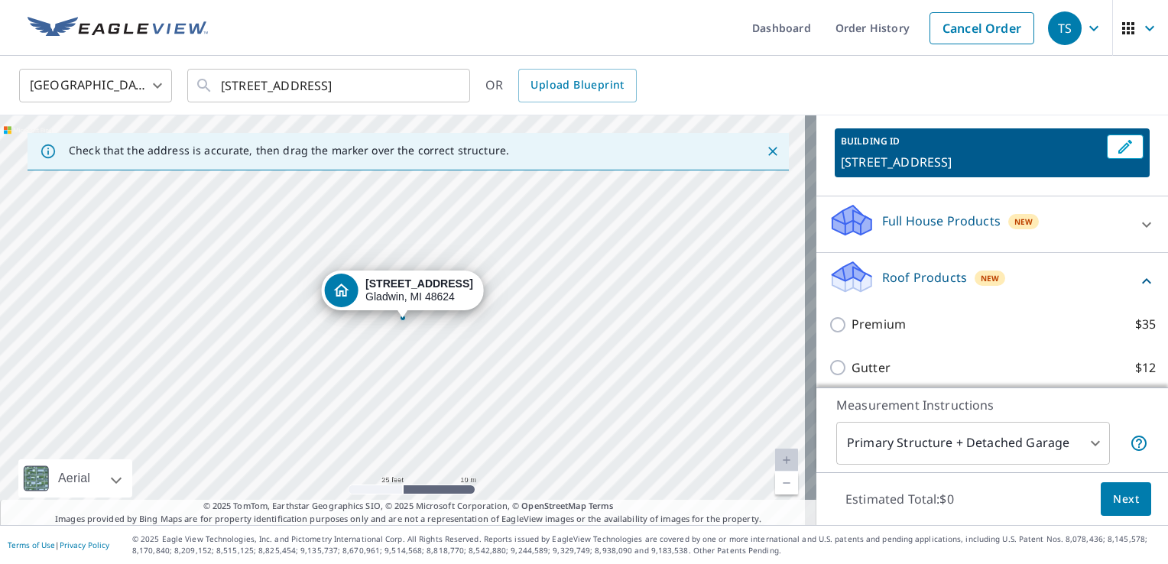
scroll to position [153, 0]
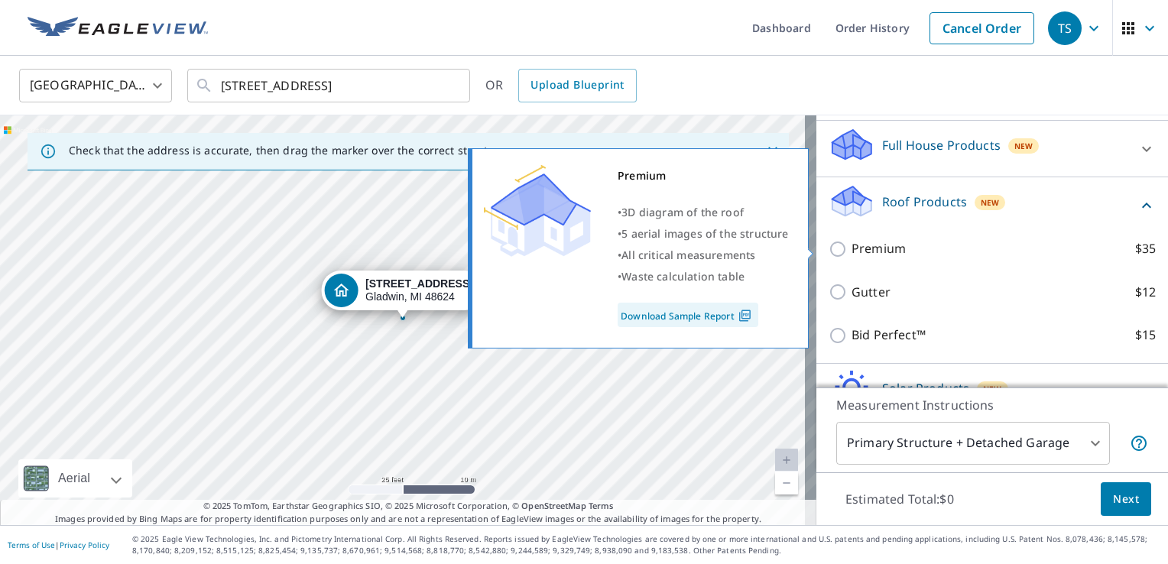
click at [875, 252] on p "Premium" at bounding box center [879, 248] width 54 height 19
click at [852, 252] on input "Premium $35" at bounding box center [840, 249] width 23 height 18
checkbox input "true"
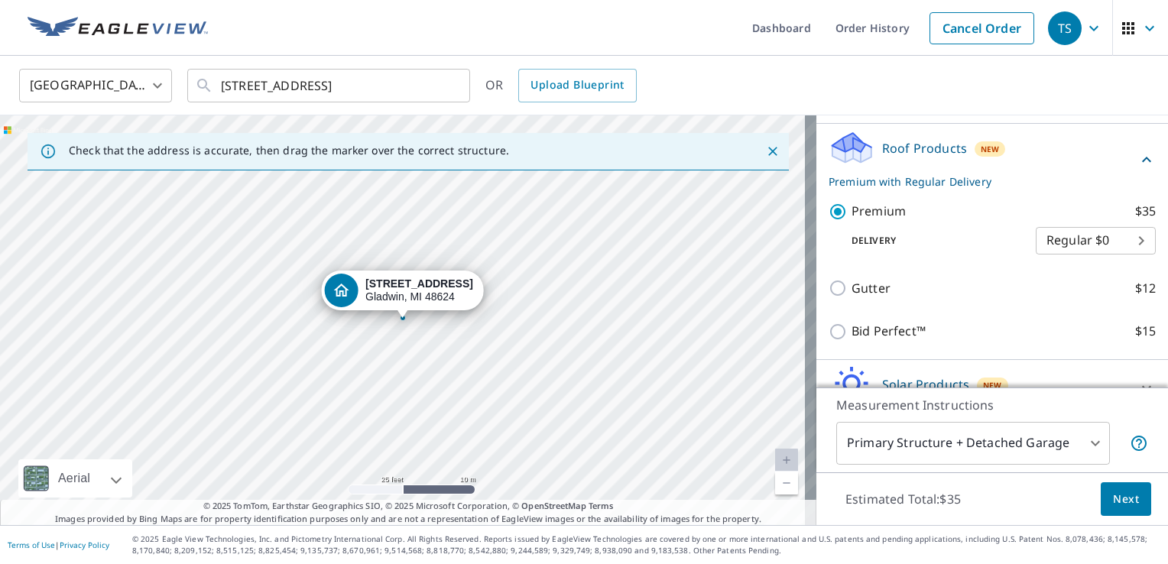
scroll to position [229, 0]
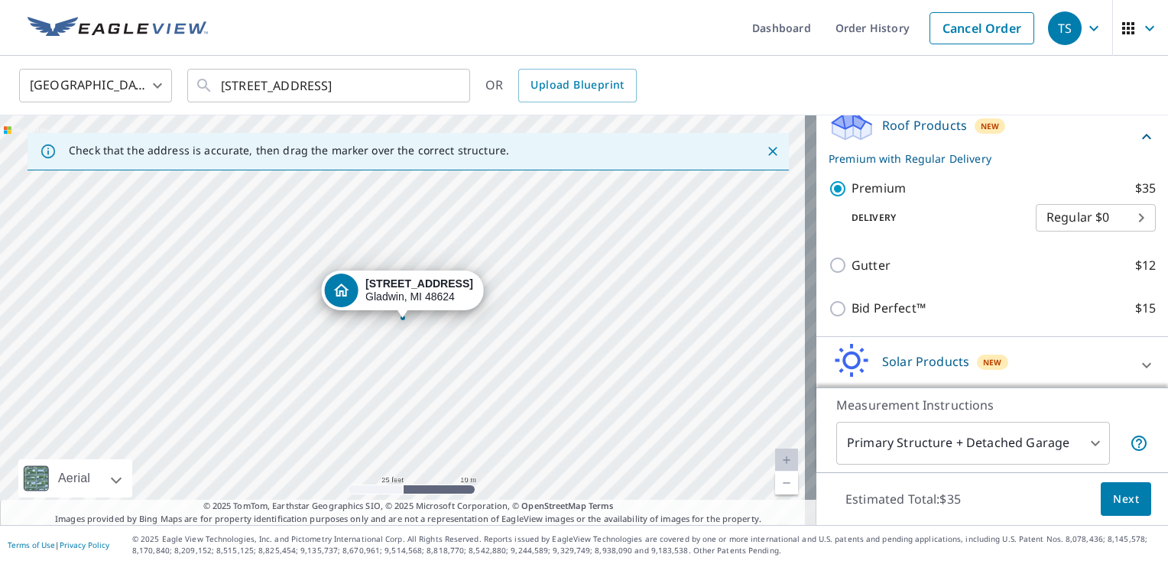
click at [1122, 497] on span "Next" at bounding box center [1126, 499] width 26 height 19
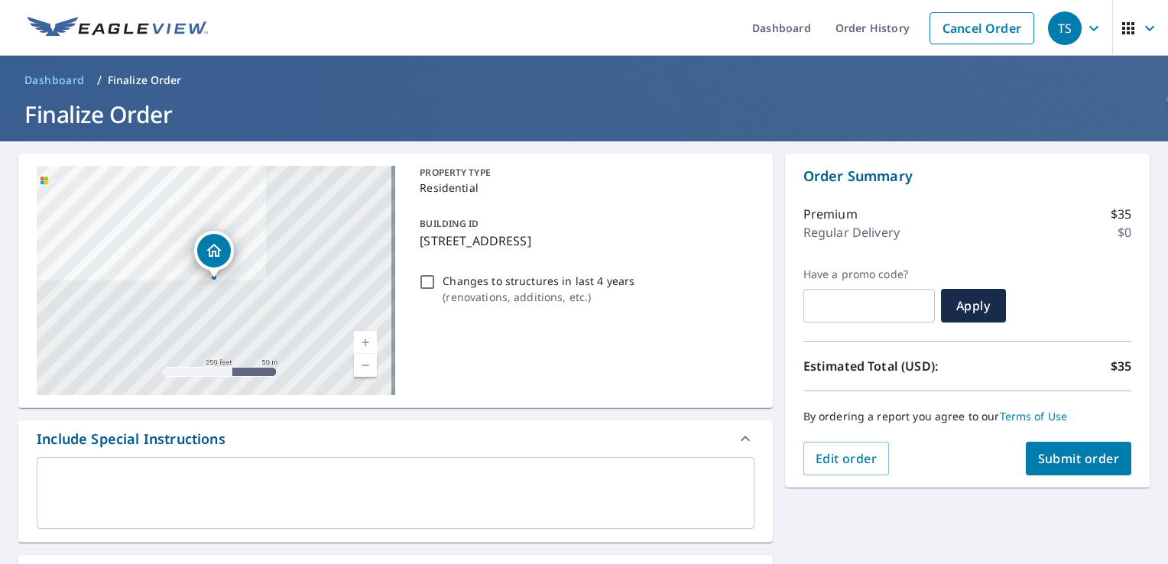
drag, startPoint x: 1070, startPoint y: 460, endPoint x: 759, endPoint y: 126, distance: 456.6
click at [999, 339] on div "Order Summary Premium $35 Regular Delivery $0 Have a promo code? ​ Apply Estima…" at bounding box center [967, 321] width 365 height 334
click at [1086, 453] on span "Submit order" at bounding box center [1079, 458] width 82 height 17
checkbox input "true"
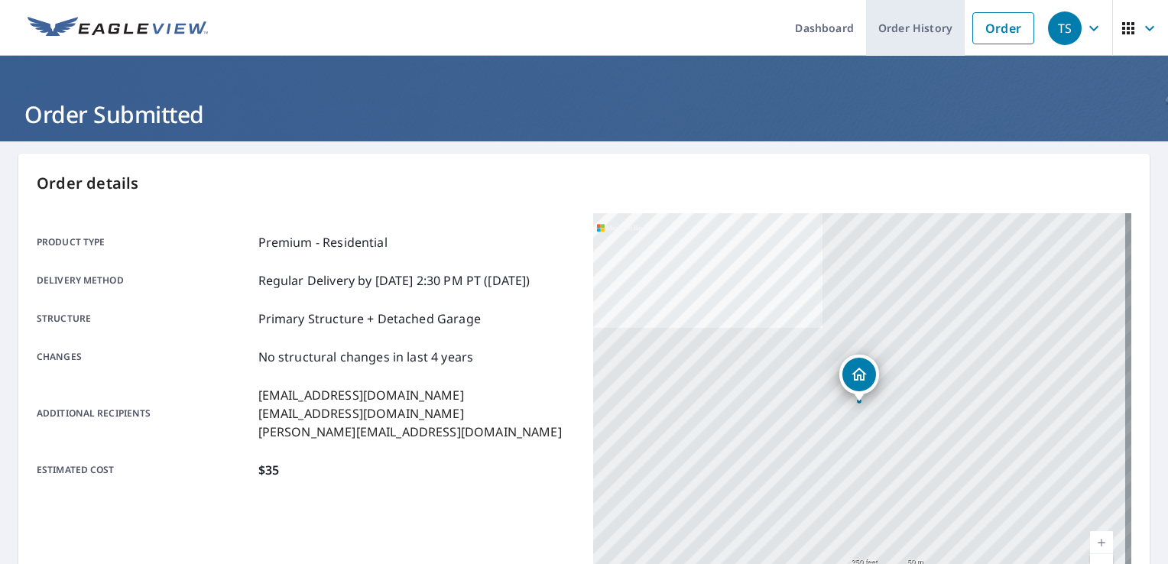
click at [911, 32] on link "Order History" at bounding box center [915, 28] width 99 height 56
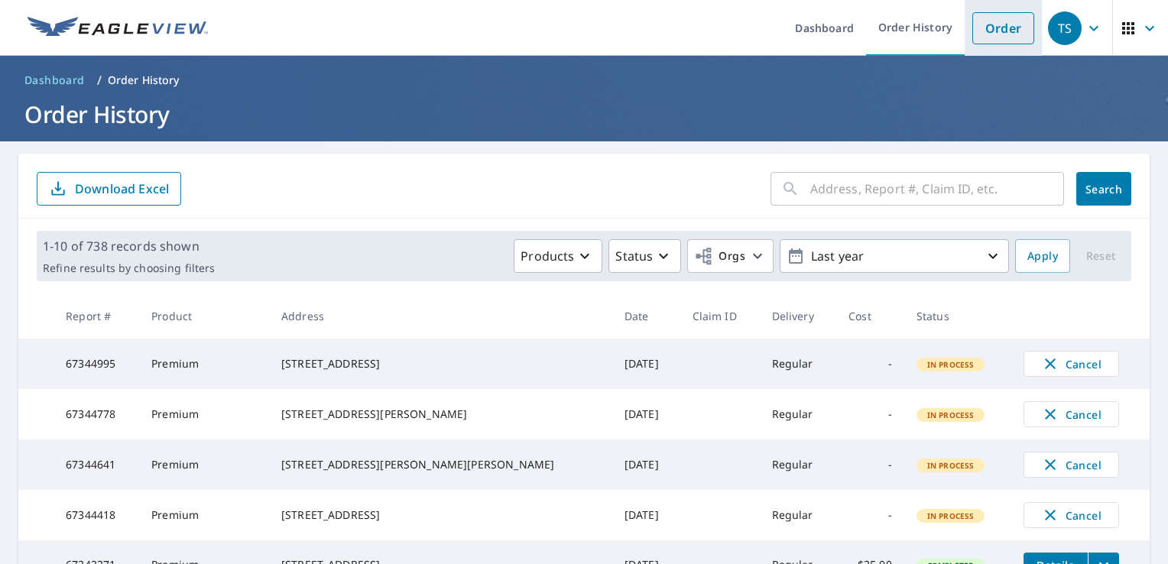
click at [990, 36] on link "Order" at bounding box center [1004, 28] width 62 height 32
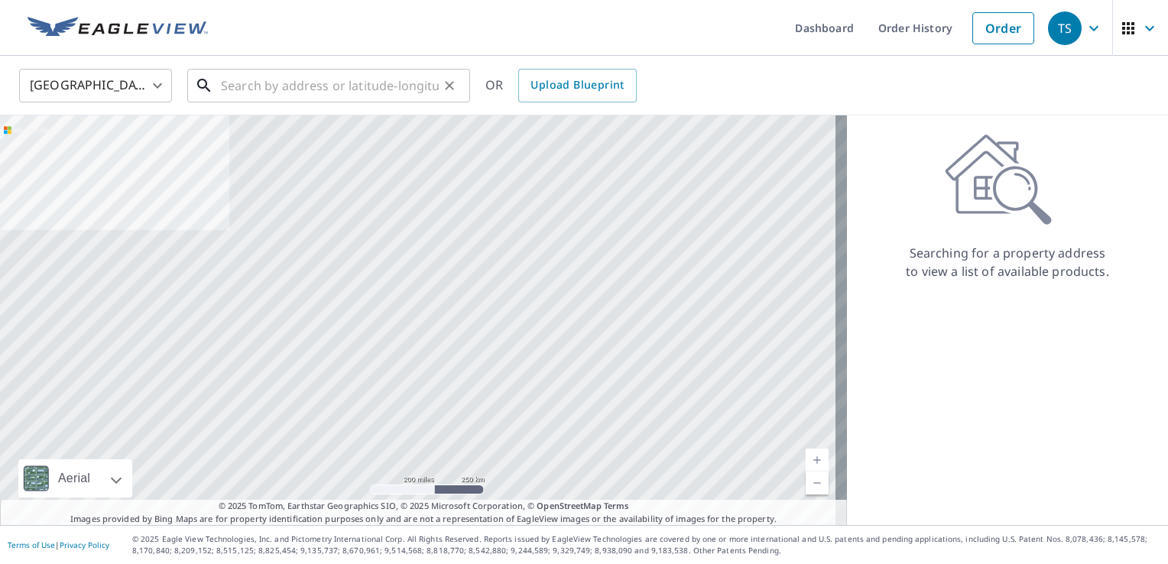
click at [314, 90] on input "text" at bounding box center [330, 85] width 218 height 43
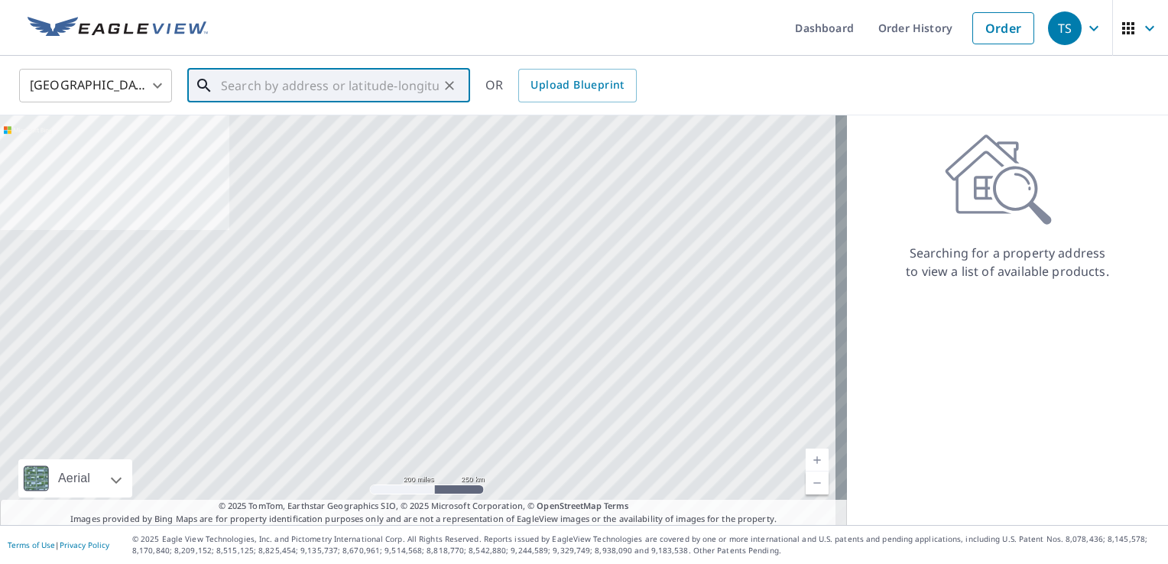
paste input "[STREET_ADDRESS]"
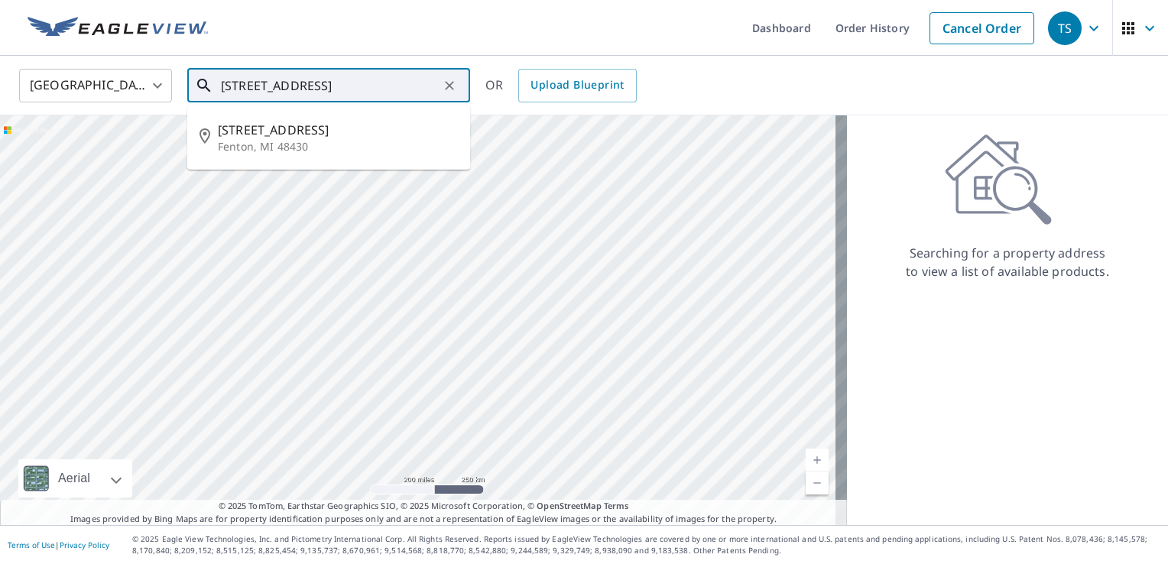
click at [366, 76] on input "[STREET_ADDRESS]" at bounding box center [330, 85] width 218 height 43
click at [301, 139] on p "Fenton, MI 48430" at bounding box center [338, 146] width 240 height 15
type input "[STREET_ADDRESS]"
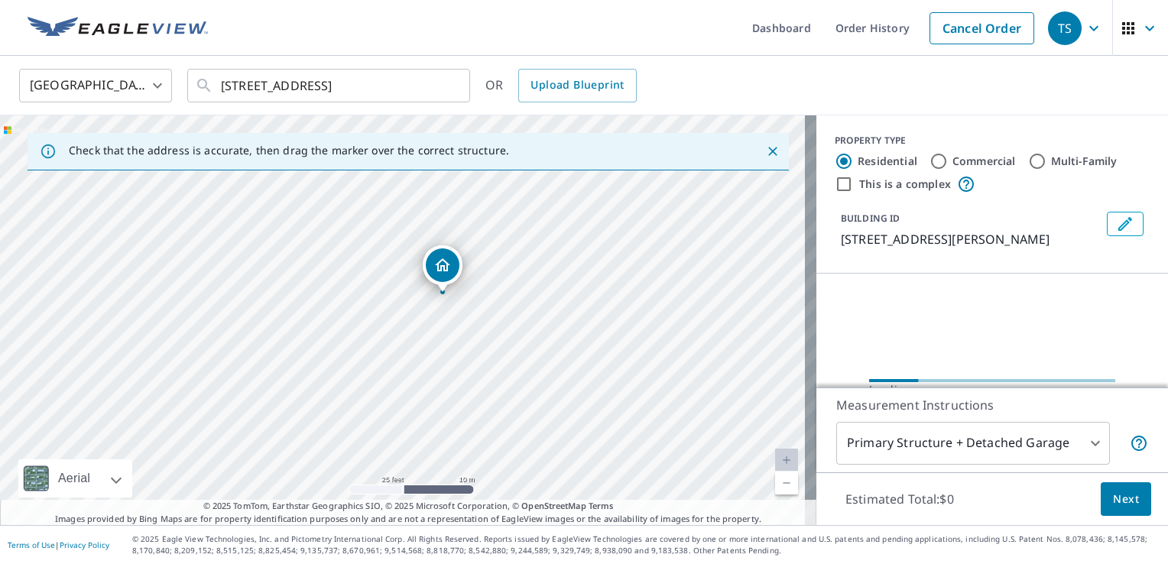
drag, startPoint x: 577, startPoint y: 229, endPoint x: 593, endPoint y: 306, distance: 78.1
click at [593, 306] on div "[STREET_ADDRESS]" at bounding box center [408, 320] width 817 height 410
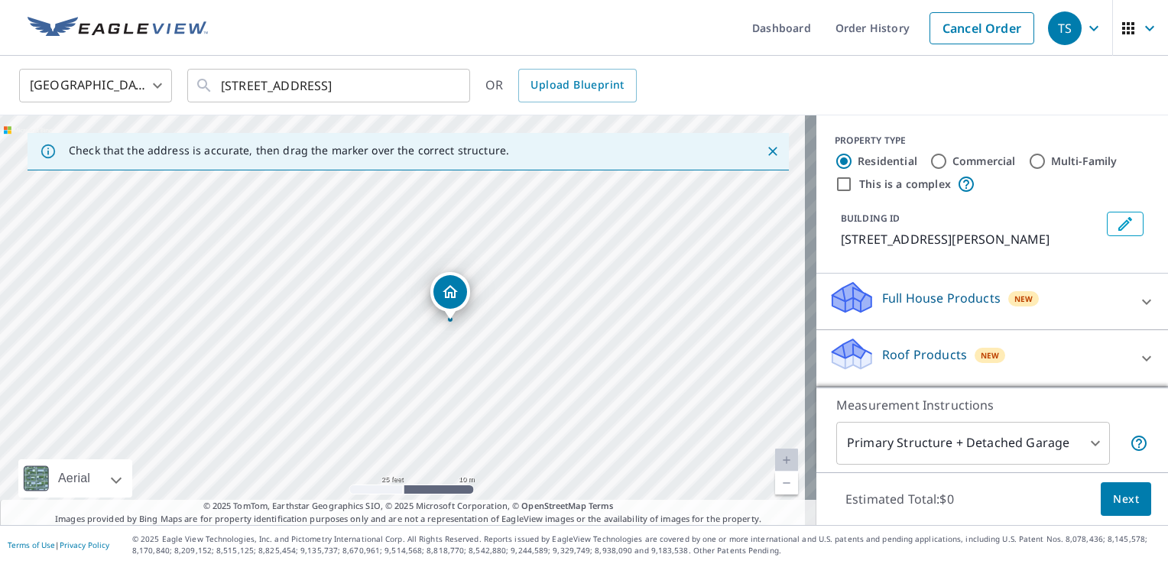
drag, startPoint x: 520, startPoint y: 291, endPoint x: 584, endPoint y: 289, distance: 64.2
click at [584, 289] on div "[STREET_ADDRESS]" at bounding box center [408, 320] width 817 height 410
click at [404, 289] on icon "Dropped pin, building 1, Residential property, 11353 Main Rd Fenton, MI 48430" at bounding box center [403, 290] width 18 height 18
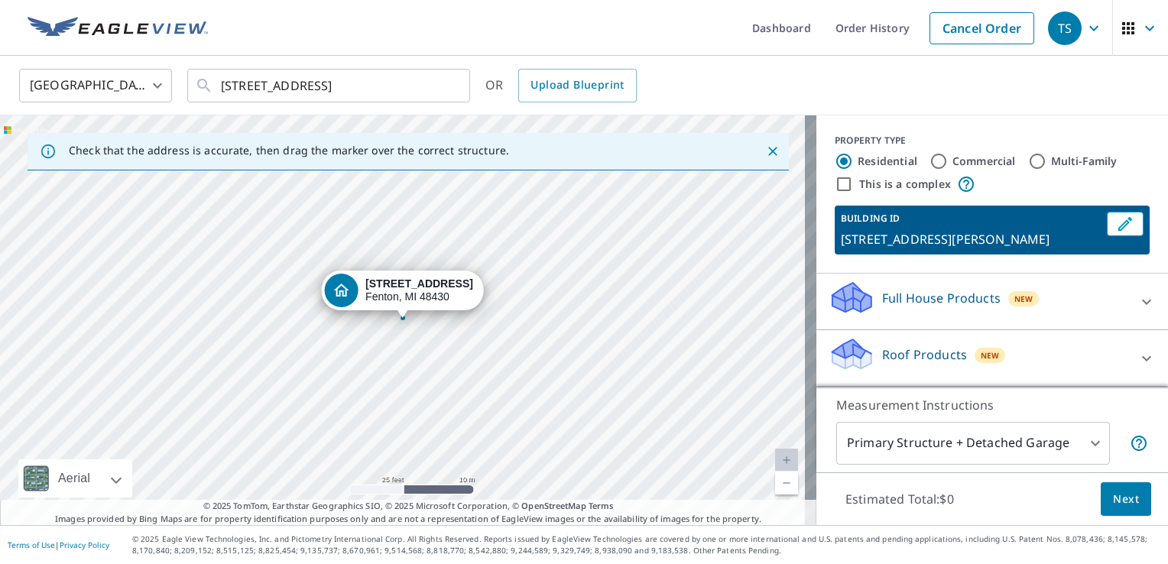
click at [899, 346] on p "Roof Products" at bounding box center [924, 355] width 85 height 18
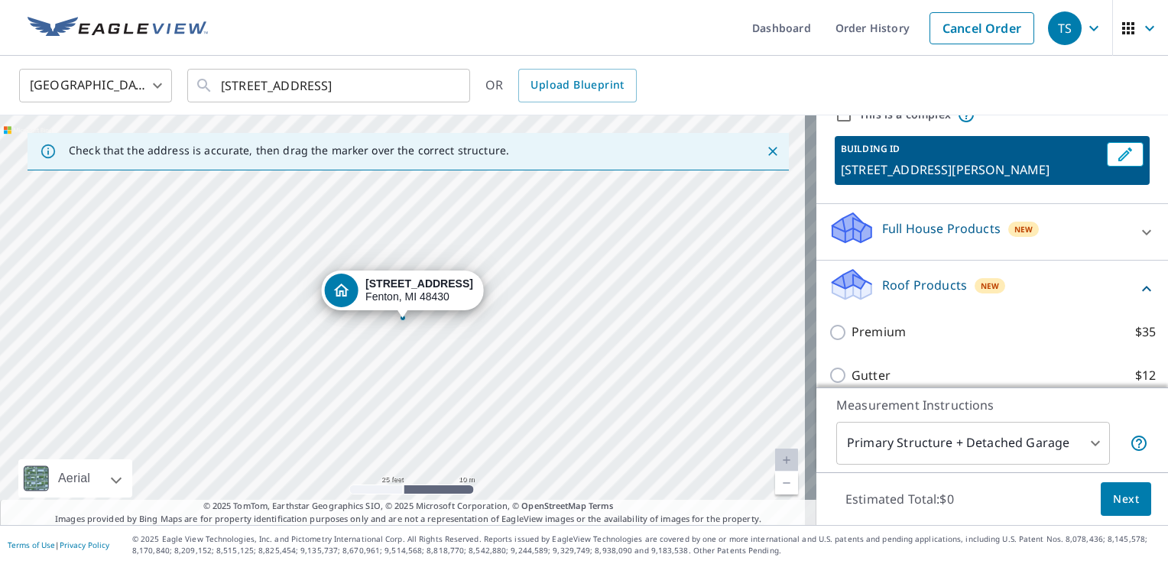
scroll to position [153, 0]
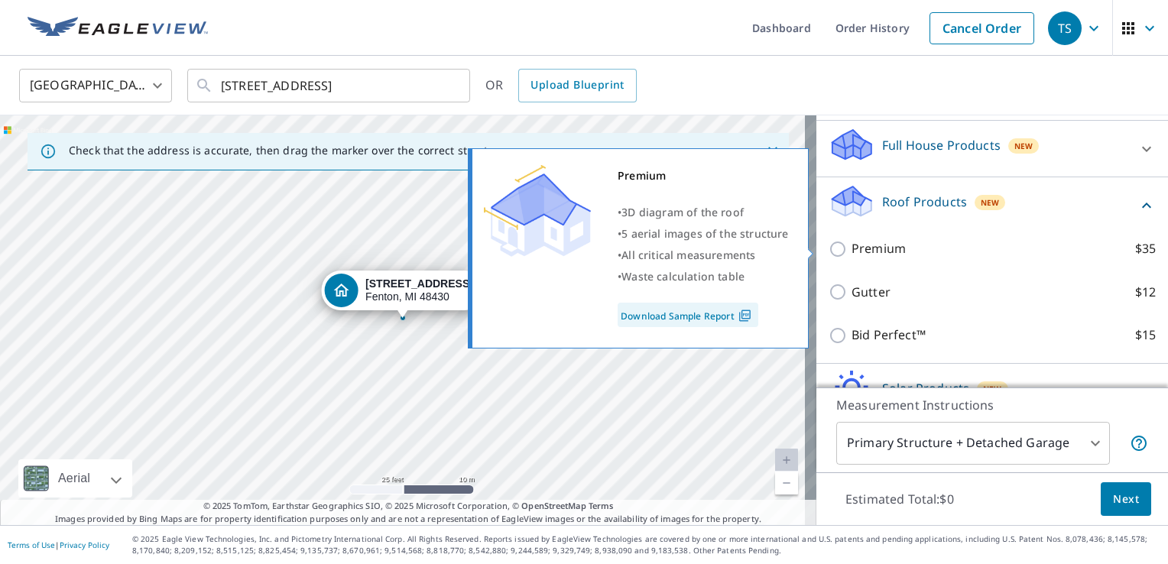
click at [866, 251] on p "Premium" at bounding box center [879, 248] width 54 height 19
click at [852, 251] on input "Premium $35" at bounding box center [840, 249] width 23 height 18
checkbox input "true"
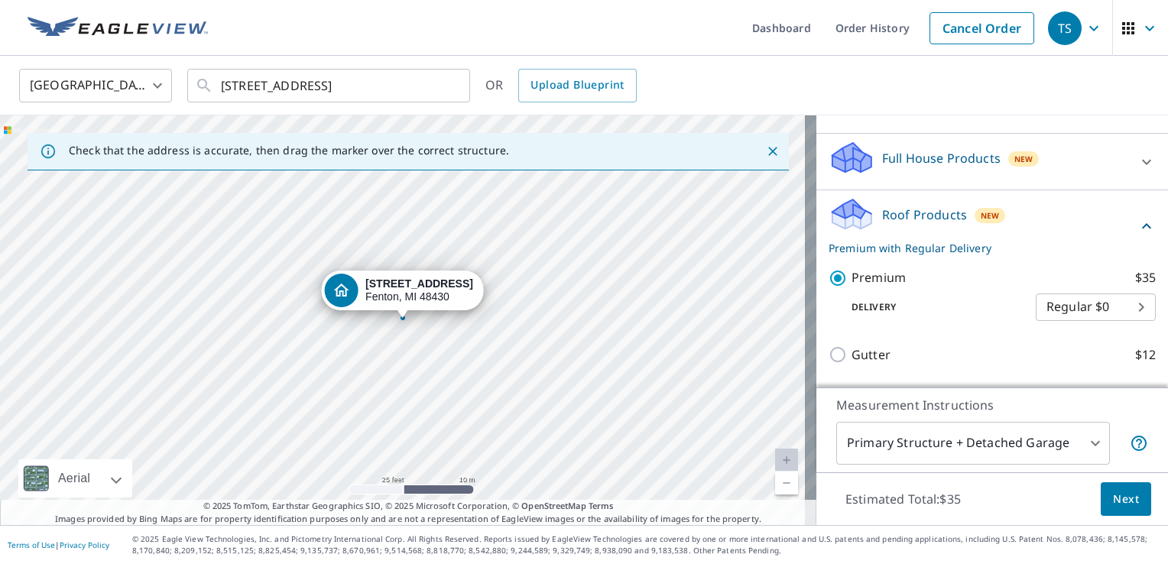
scroll to position [138, 0]
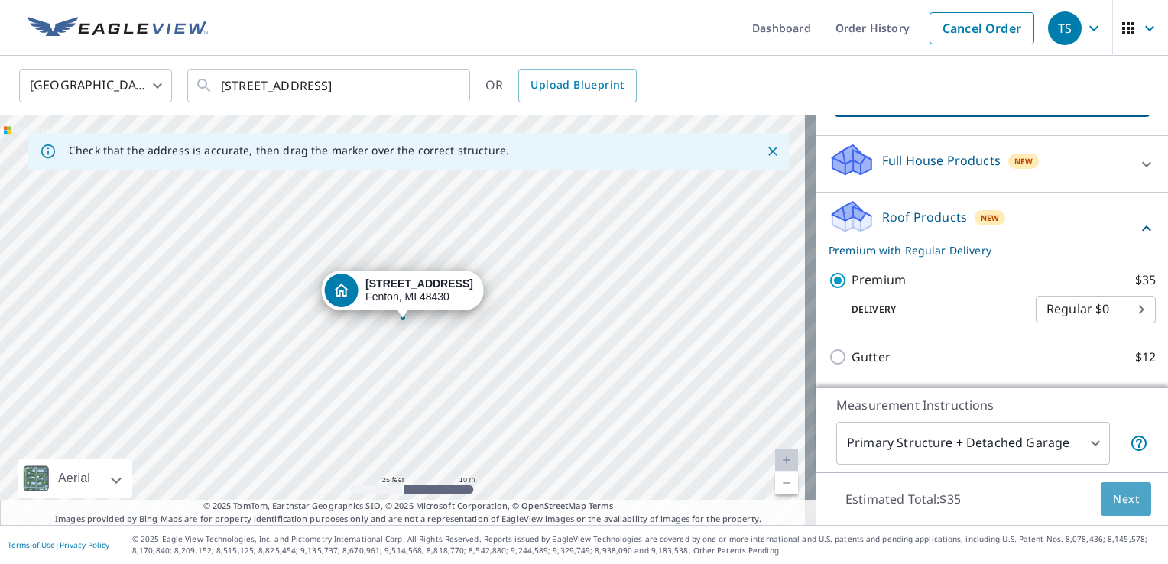
click at [1113, 499] on span "Next" at bounding box center [1126, 499] width 26 height 19
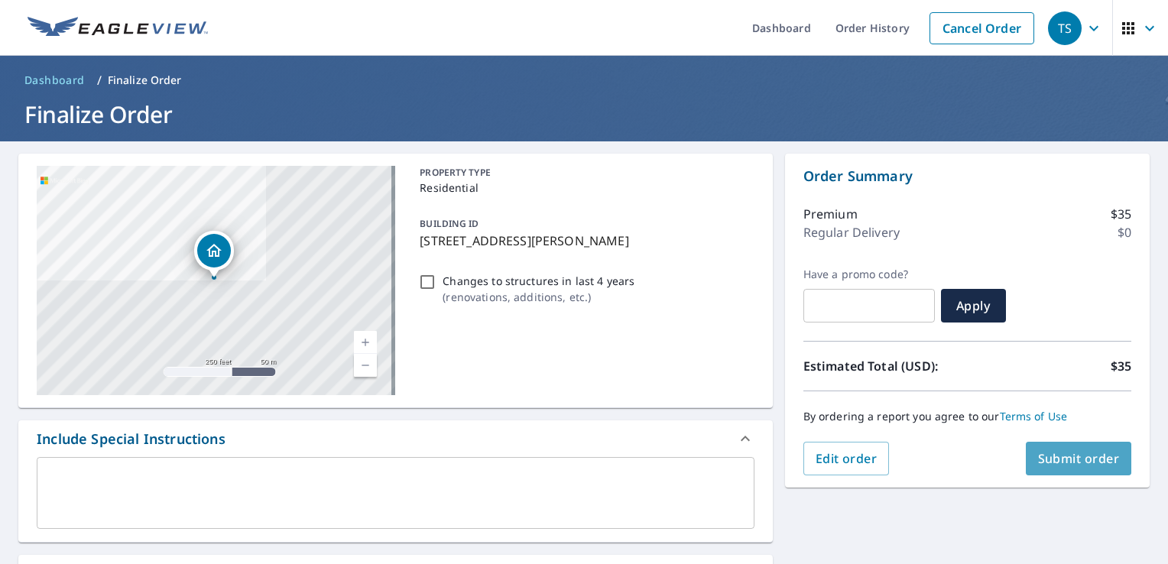
click at [1080, 460] on span "Submit order" at bounding box center [1079, 458] width 82 height 17
checkbox input "true"
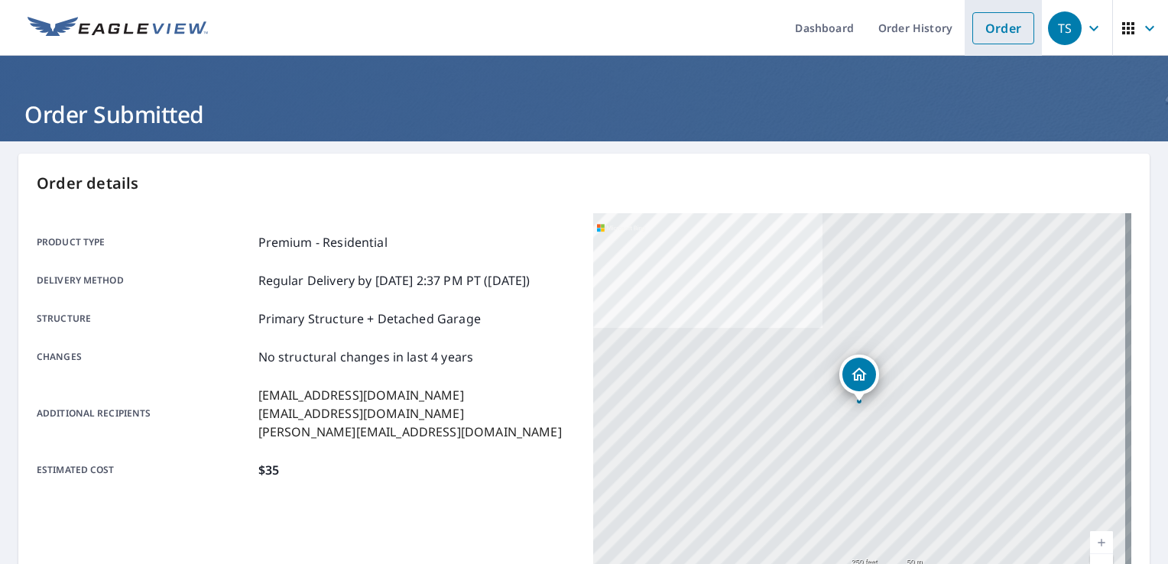
click at [999, 24] on link "Order" at bounding box center [1004, 28] width 62 height 32
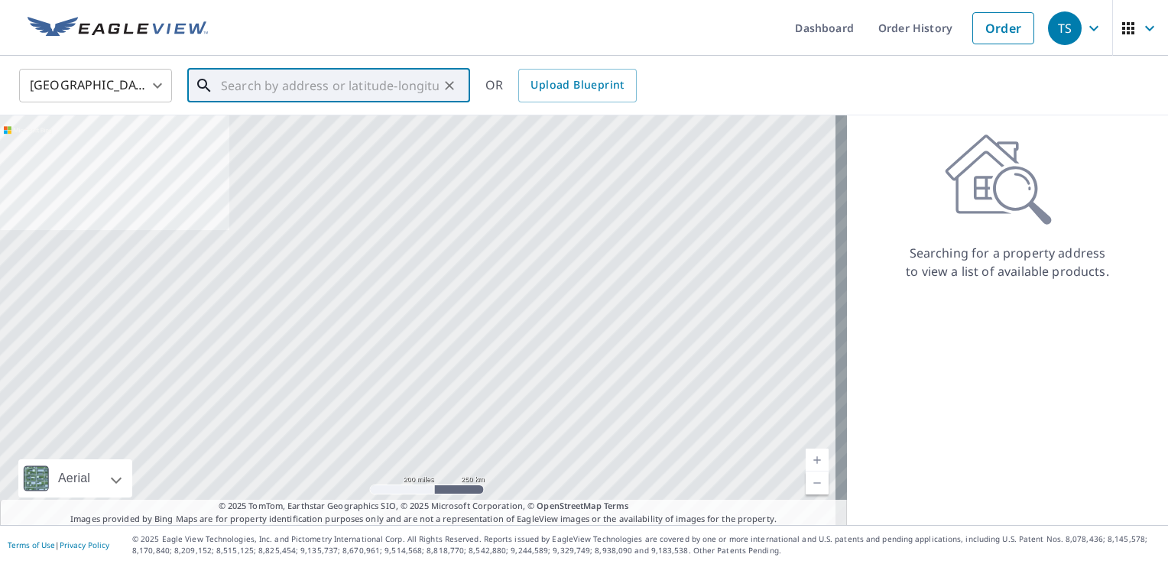
click at [371, 83] on input "text" at bounding box center [330, 85] width 218 height 43
paste input "[STREET_ADDRESS]"
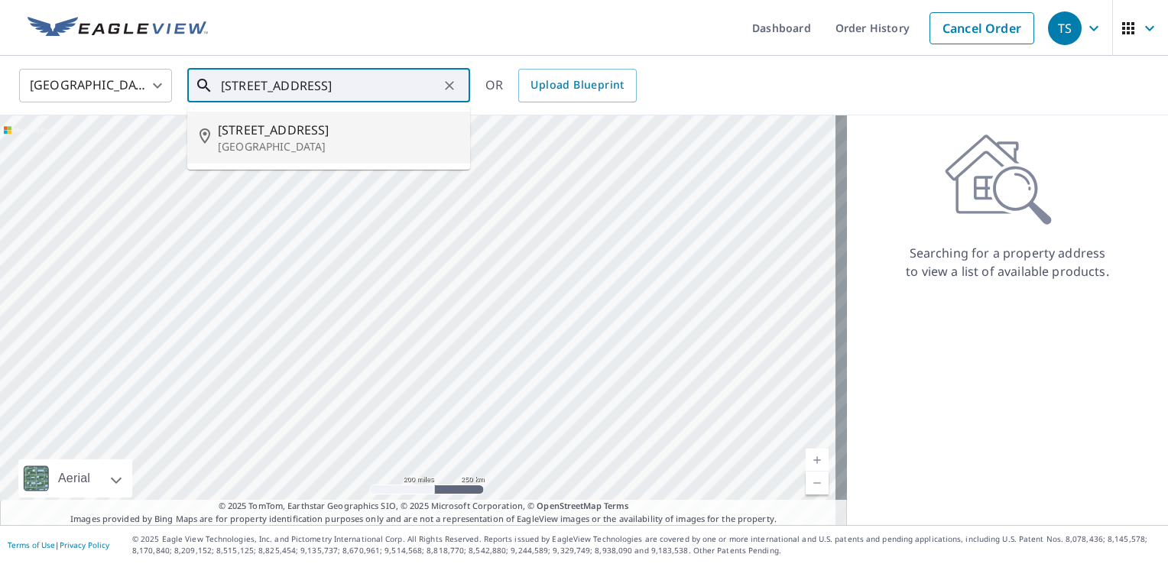
click at [333, 145] on p "[GEOGRAPHIC_DATA]" at bounding box center [338, 146] width 240 height 15
type input "[STREET_ADDRESS]"
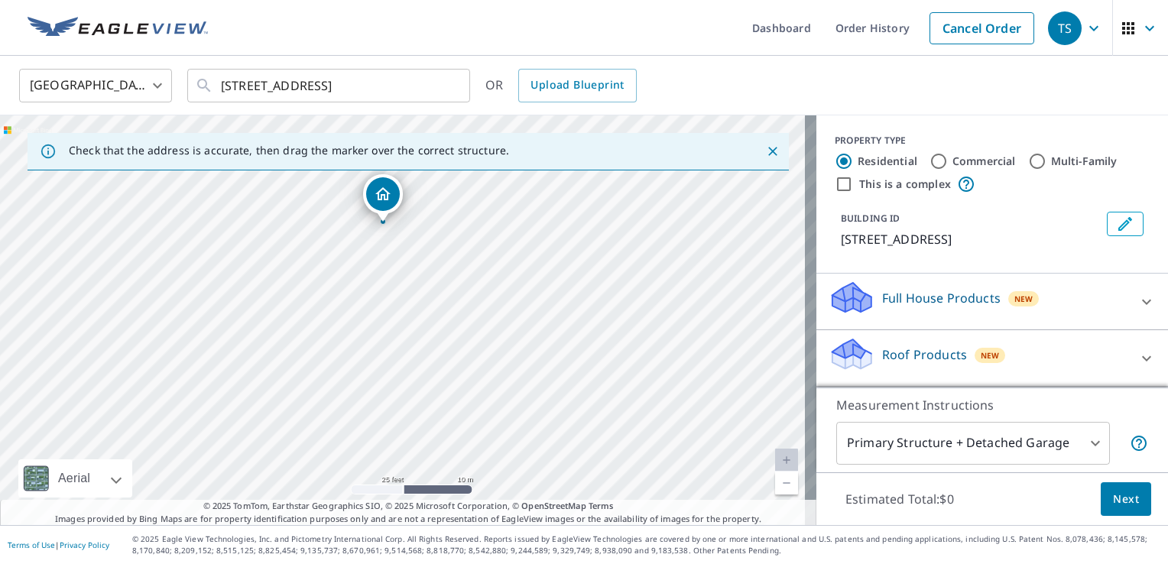
drag, startPoint x: 548, startPoint y: 191, endPoint x: 541, endPoint y: 486, distance: 295.2
click at [541, 486] on div "[STREET_ADDRESS]" at bounding box center [408, 320] width 817 height 410
drag, startPoint x: 599, startPoint y: 222, endPoint x: 599, endPoint y: 321, distance: 98.6
click at [599, 321] on div "[STREET_ADDRESS]" at bounding box center [408, 320] width 817 height 410
click at [909, 359] on p "Roof Products" at bounding box center [924, 355] width 85 height 18
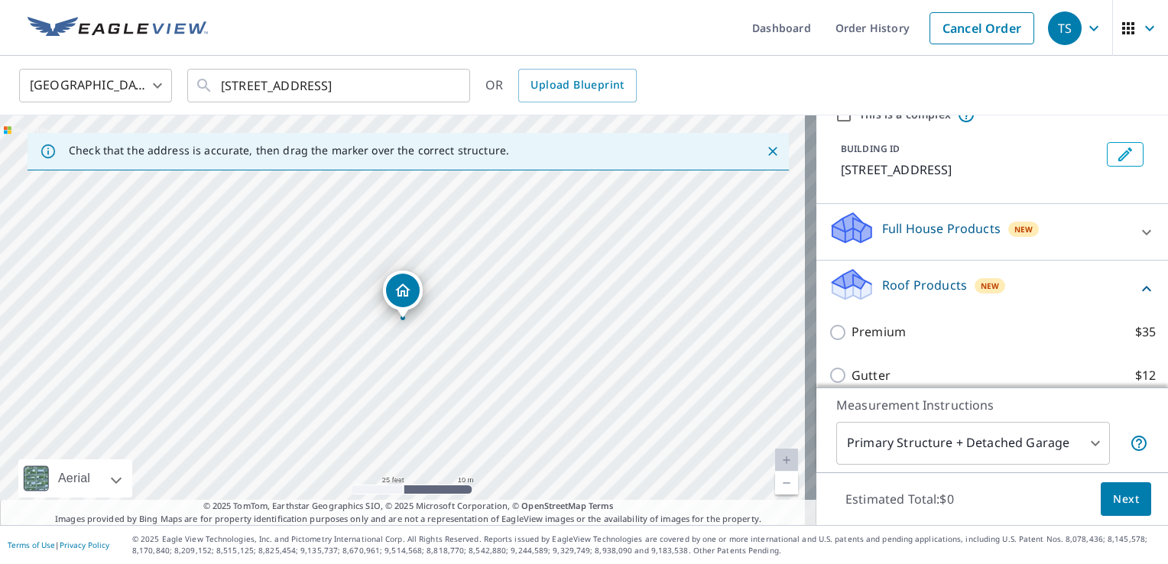
scroll to position [153, 0]
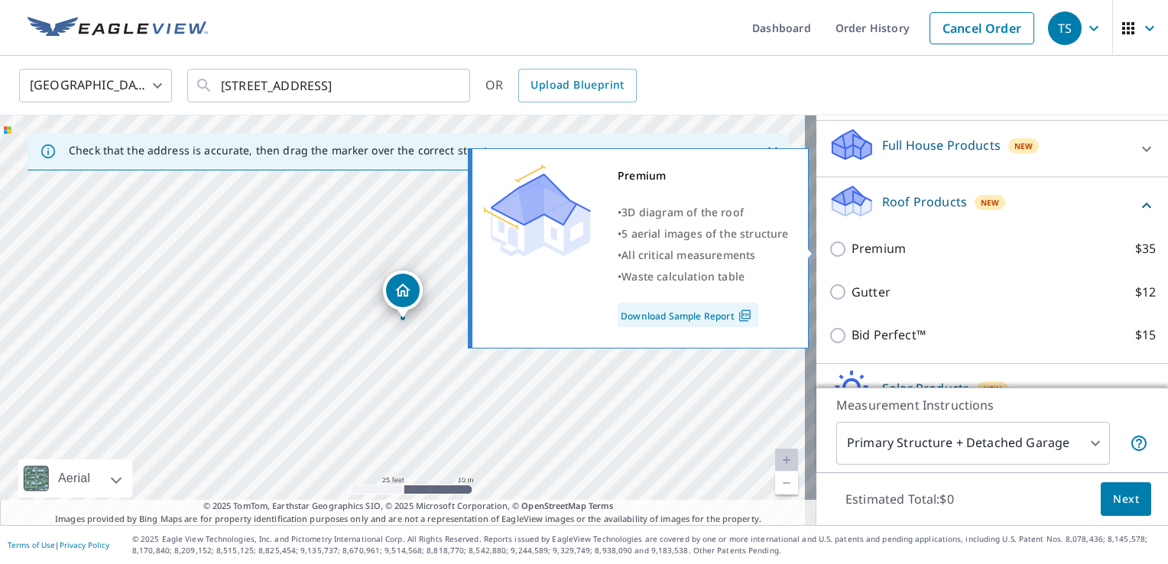
click at [876, 254] on p "Premium" at bounding box center [879, 248] width 54 height 19
click at [852, 254] on input "Premium $35" at bounding box center [840, 249] width 23 height 18
checkbox input "true"
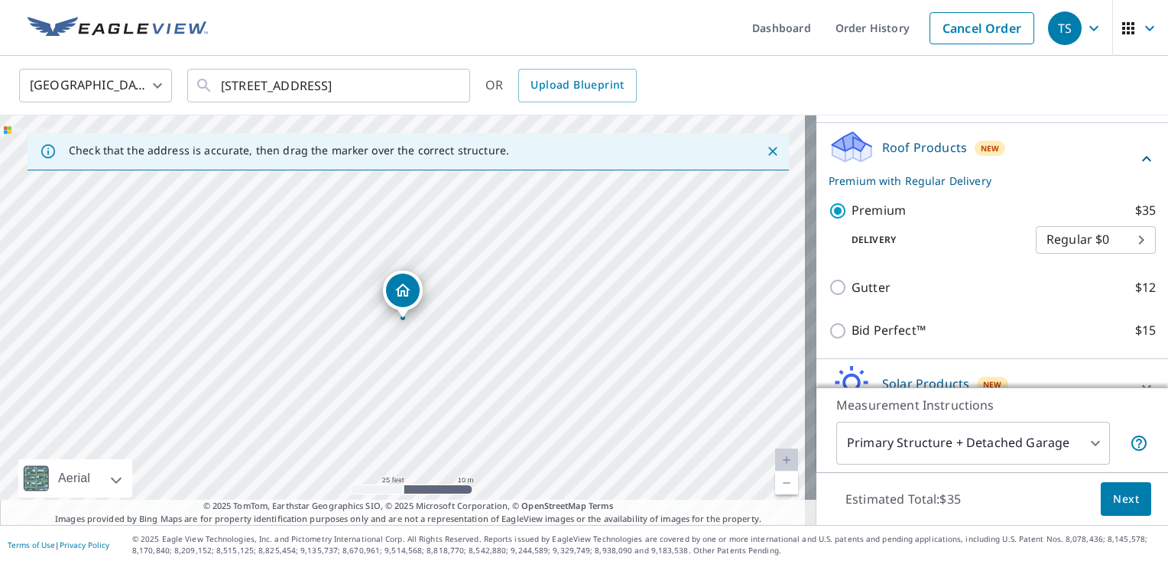
scroll to position [291, 0]
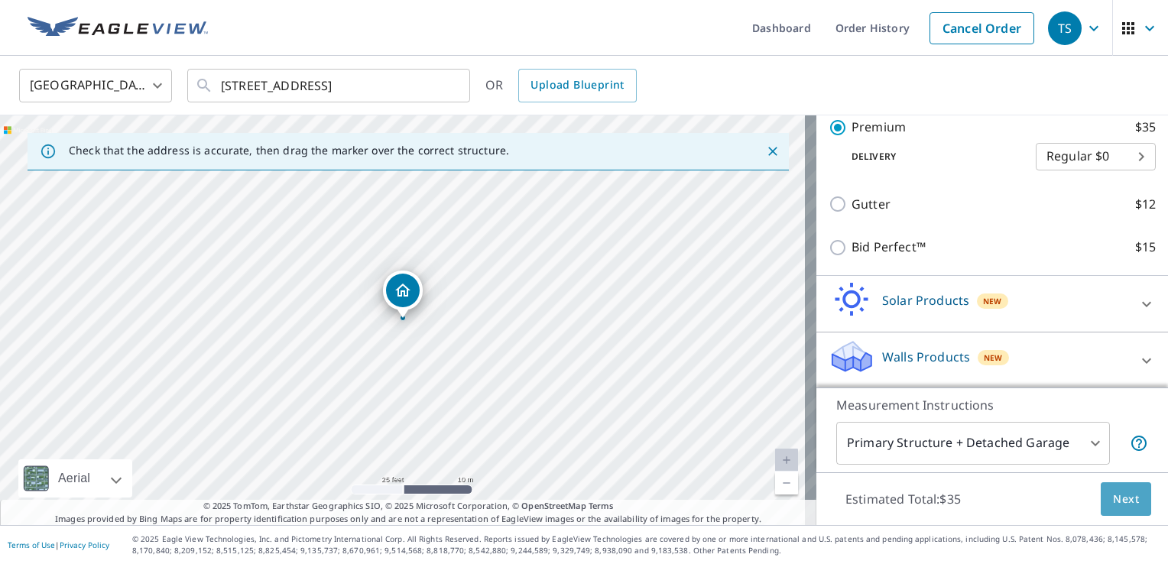
click at [1113, 494] on span "Next" at bounding box center [1126, 499] width 26 height 19
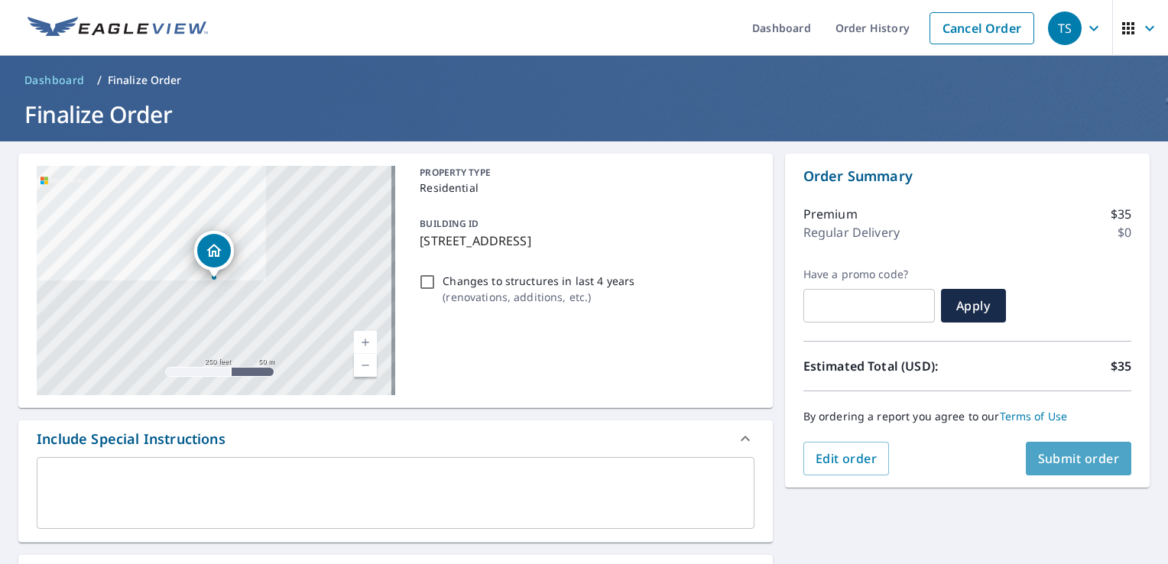
click at [1070, 473] on button "Submit order" at bounding box center [1079, 459] width 106 height 34
checkbox input "true"
